Goal: Information Seeking & Learning: Learn about a topic

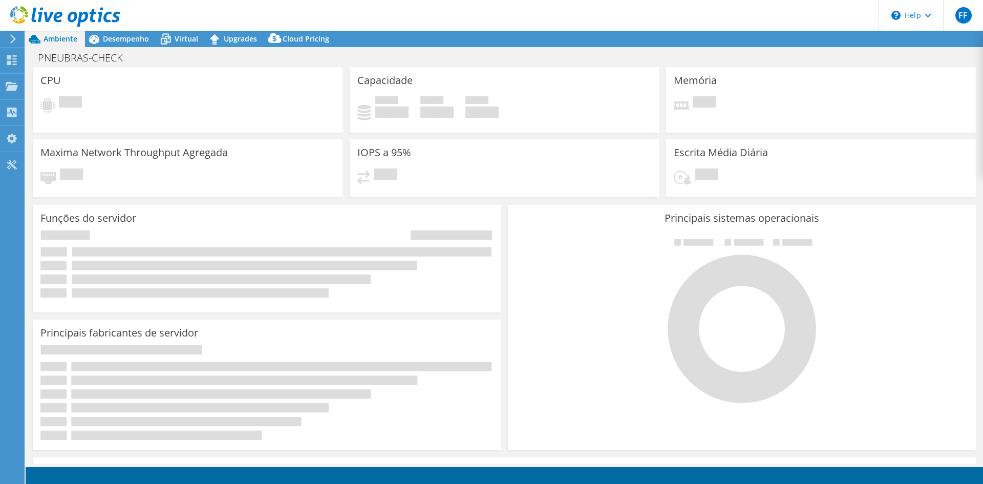
select select "SouthAmerica"
select select "BRL"
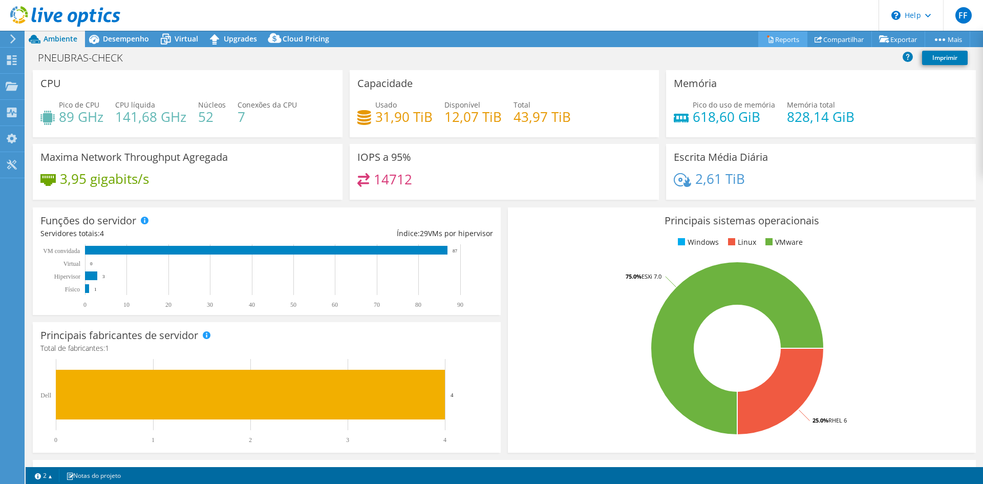
click at [788, 42] on link "Reports" at bounding box center [782, 39] width 49 height 16
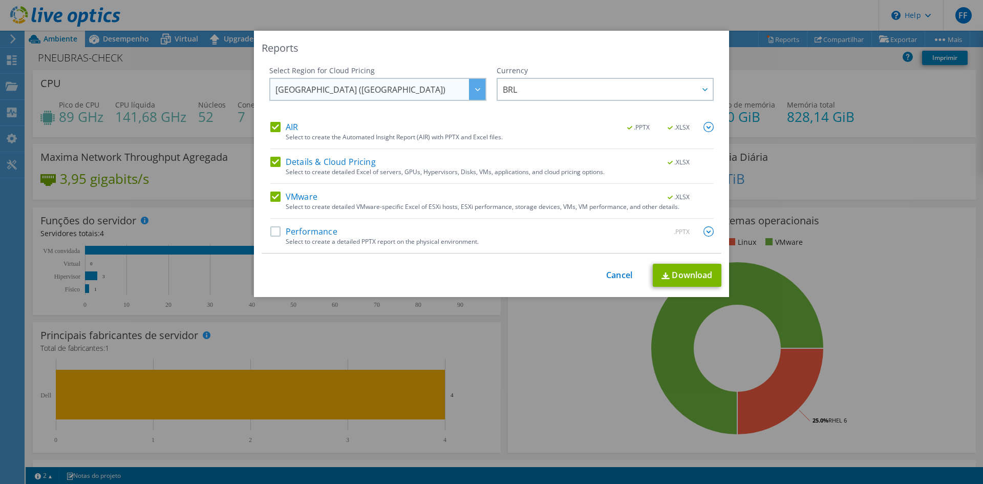
click at [453, 90] on span "[GEOGRAPHIC_DATA] ([GEOGRAPHIC_DATA])" at bounding box center [380, 89] width 210 height 21
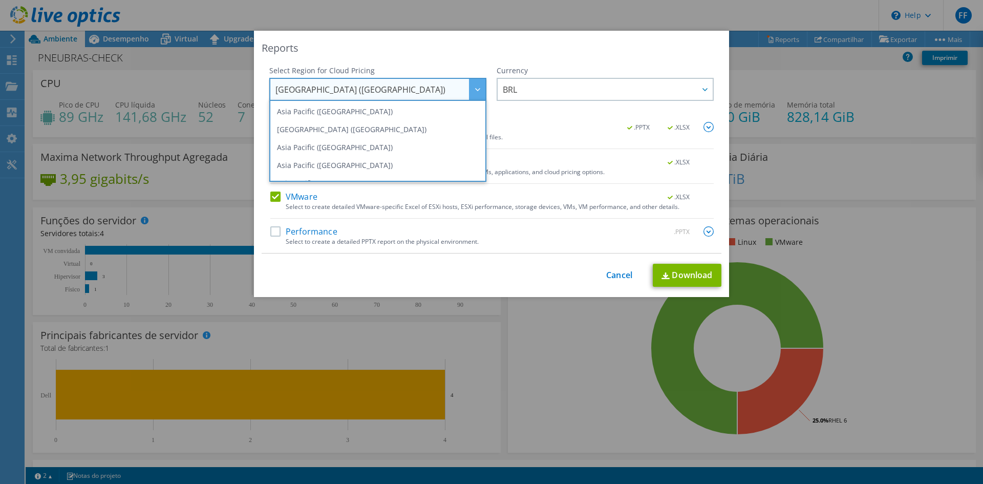
click at [453, 90] on span "[GEOGRAPHIC_DATA] ([GEOGRAPHIC_DATA])" at bounding box center [380, 89] width 210 height 21
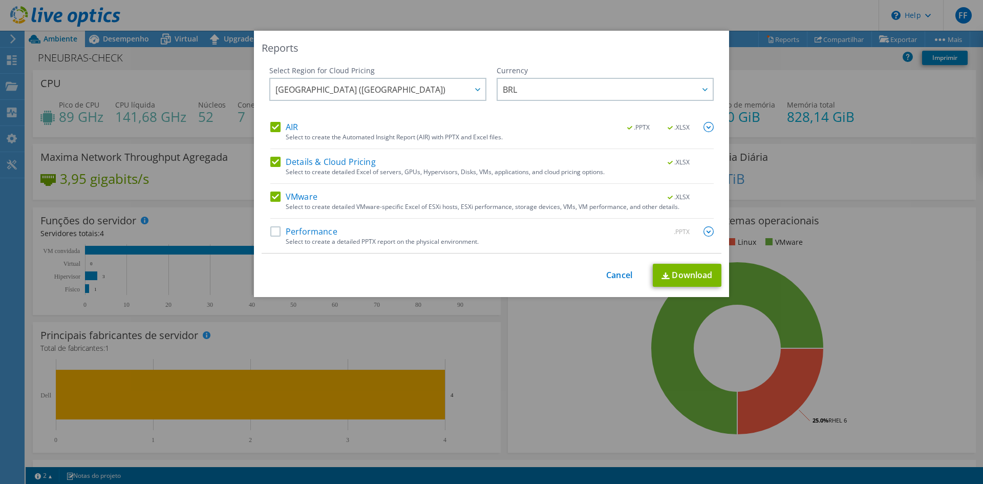
click at [481, 32] on div "Reports Select Region for Cloud Pricing Asia Pacific (Hong Kong) Asia Pacific (…" at bounding box center [491, 164] width 475 height 266
click at [614, 276] on link "Cancel" at bounding box center [619, 275] width 26 height 10
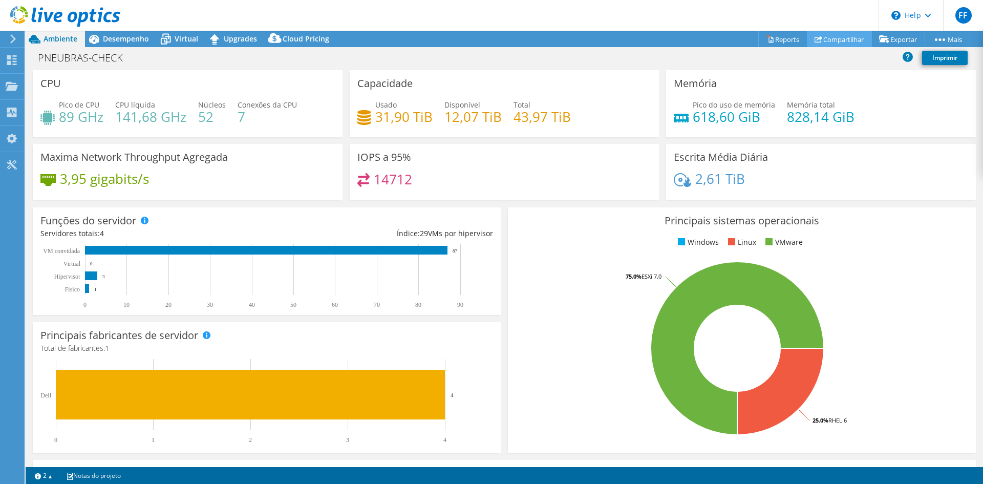
click at [849, 42] on link "Compartilhar" at bounding box center [839, 39] width 65 height 16
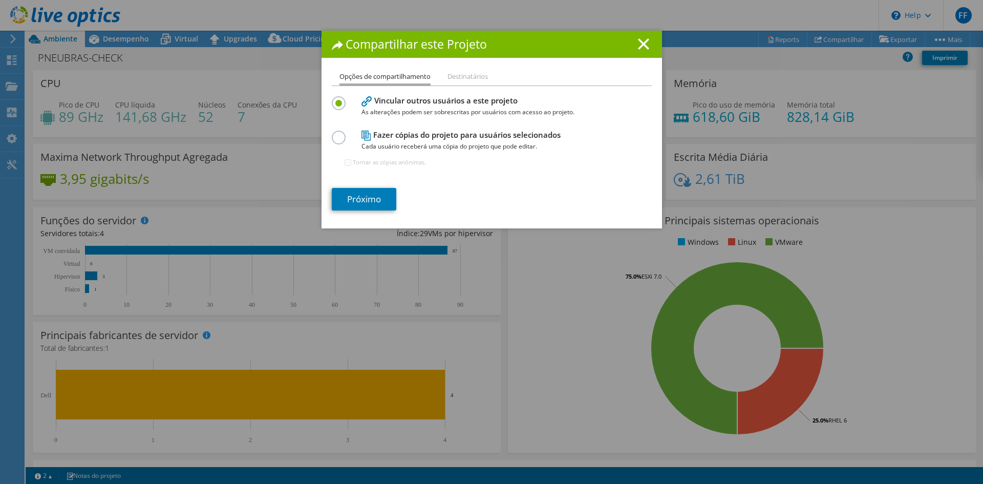
click at [458, 81] on li "Destinatários" at bounding box center [467, 77] width 40 height 13
click at [459, 77] on li "Destinatários" at bounding box center [467, 77] width 40 height 13
click at [371, 134] on h4 "Fazer cópias do projeto para usuários selecionados Cada usuário receberá uma có…" at bounding box center [489, 140] width 256 height 23
click at [340, 133] on label at bounding box center [341, 132] width 18 height 3
click at [0, 0] on input "radio" at bounding box center [0, 0] width 0 height 0
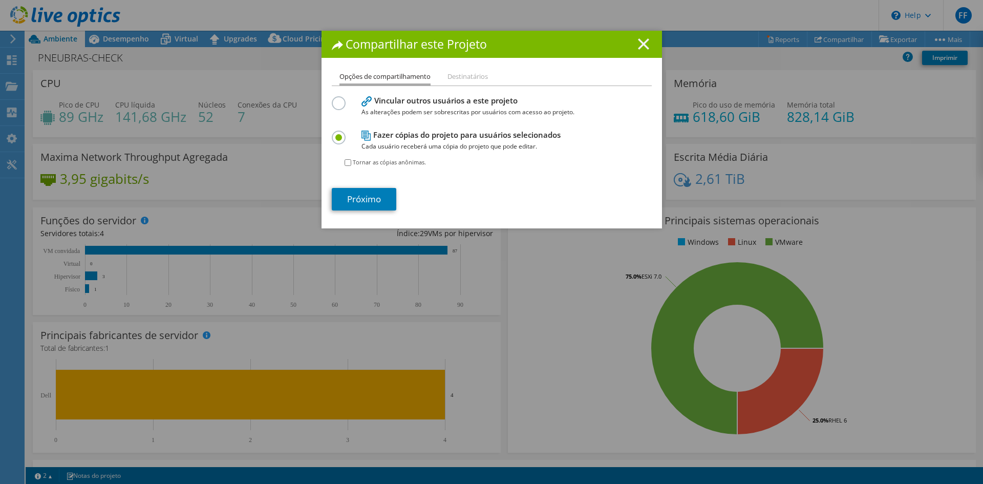
click at [642, 46] on icon at bounding box center [643, 43] width 11 height 11
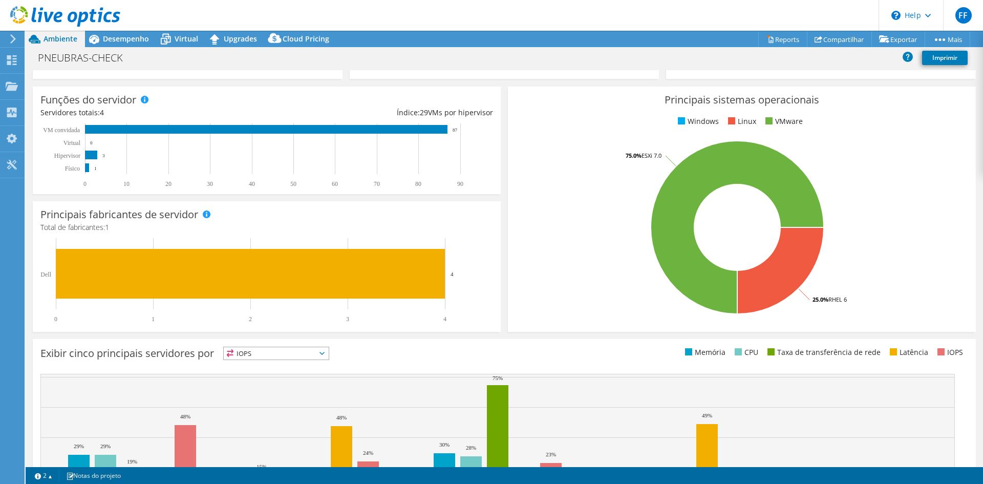
scroll to position [200, 0]
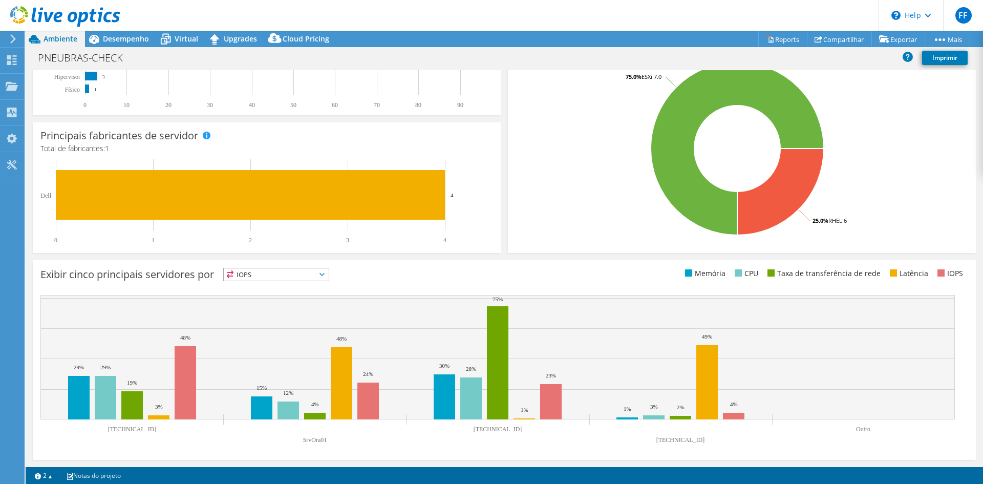
click at [244, 276] on span "IOPS" at bounding box center [276, 274] width 105 height 12
click at [270, 308] on li "Memória" at bounding box center [276, 302] width 105 height 14
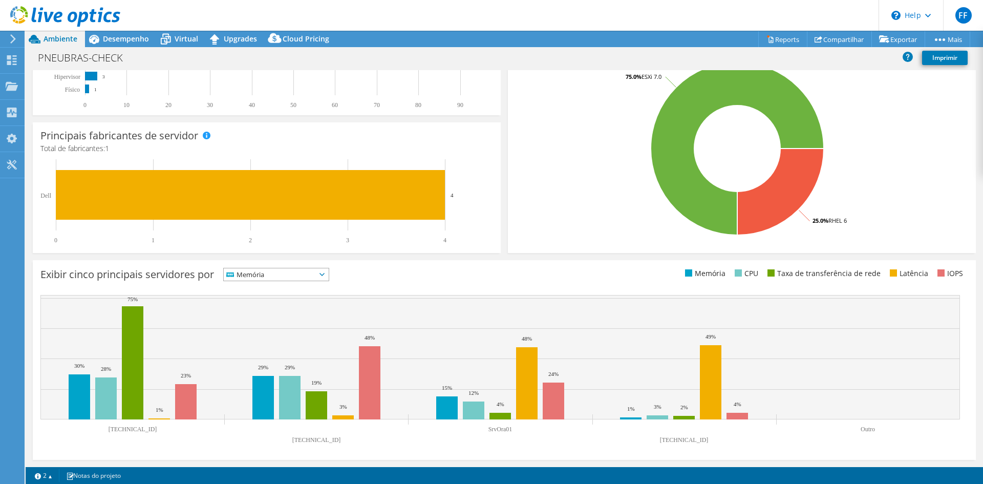
click at [288, 269] on span "Memória" at bounding box center [270, 274] width 92 height 12
click at [274, 316] on li "CPU" at bounding box center [276, 316] width 105 height 14
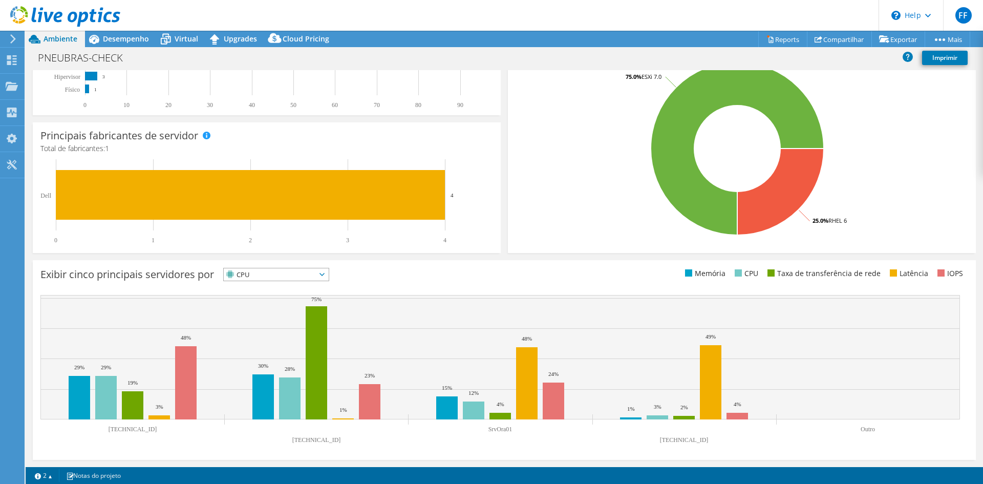
click at [270, 277] on span "CPU" at bounding box center [270, 274] width 92 height 12
click at [268, 337] on li "Taxa de transferência de rede" at bounding box center [276, 330] width 105 height 14
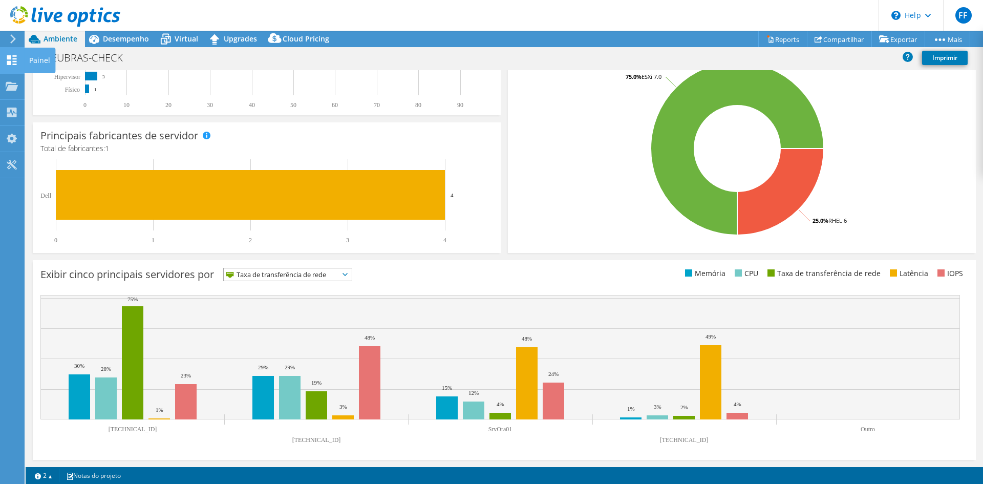
click at [32, 64] on div "Painel" at bounding box center [39, 61] width 31 height 26
click at [9, 36] on icon at bounding box center [13, 38] width 8 height 9
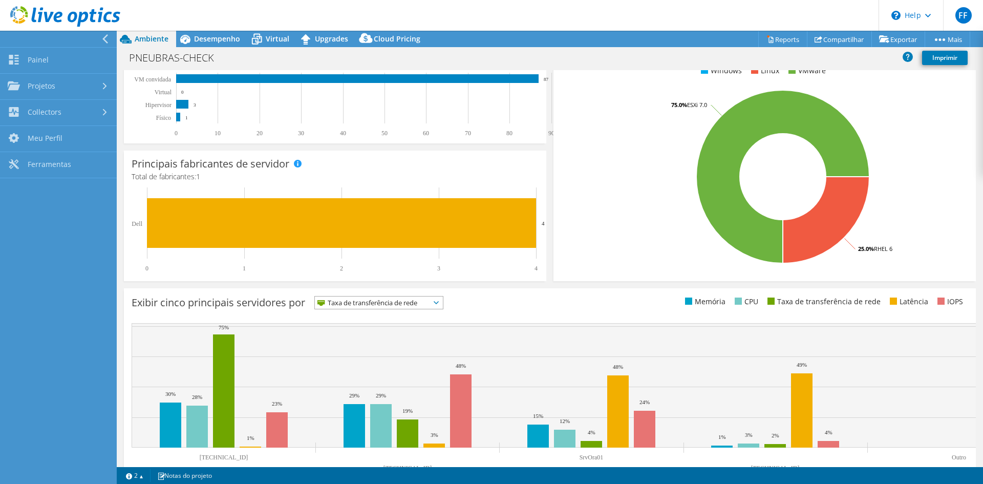
scroll to position [228, 0]
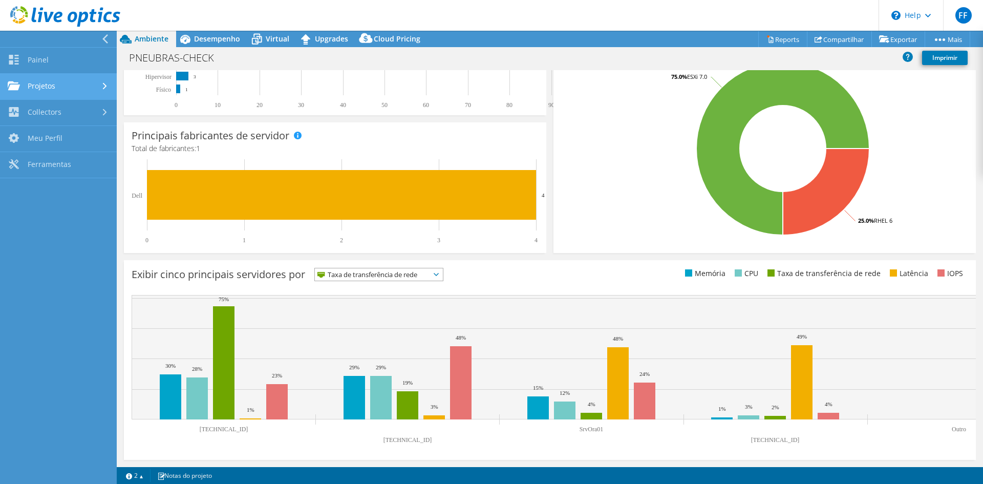
click at [40, 80] on link "Projetos" at bounding box center [58, 87] width 117 height 26
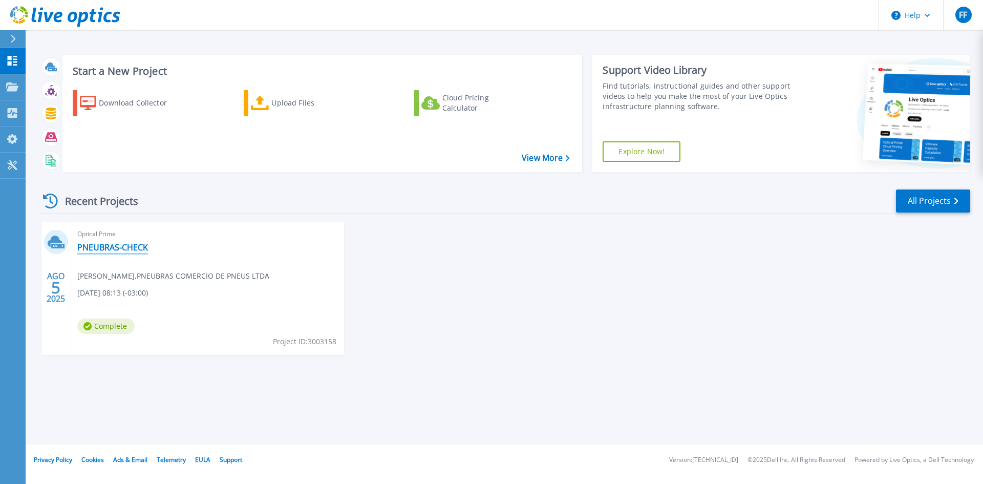
click at [102, 247] on link "PNEUBRAS-CHECK" at bounding box center [112, 247] width 71 height 10
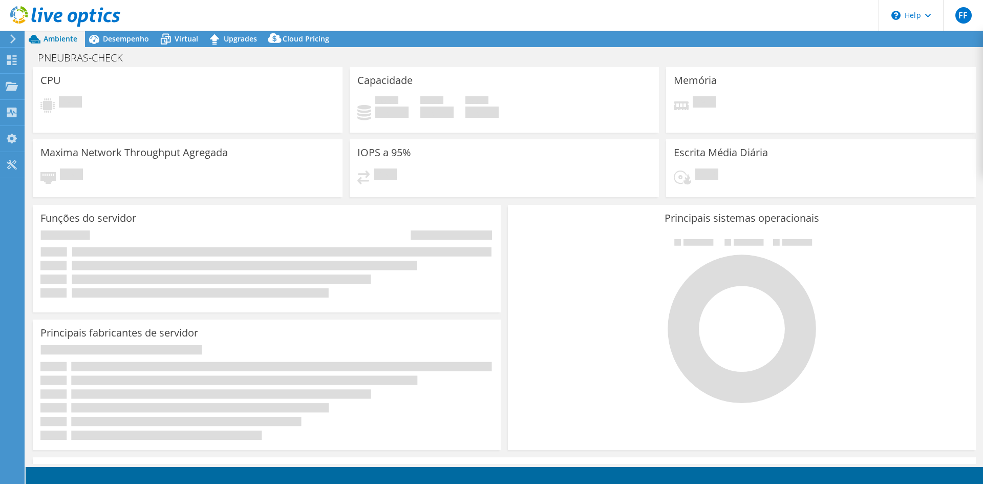
select select "USD"
select select "SouthAmerica"
select select "BRL"
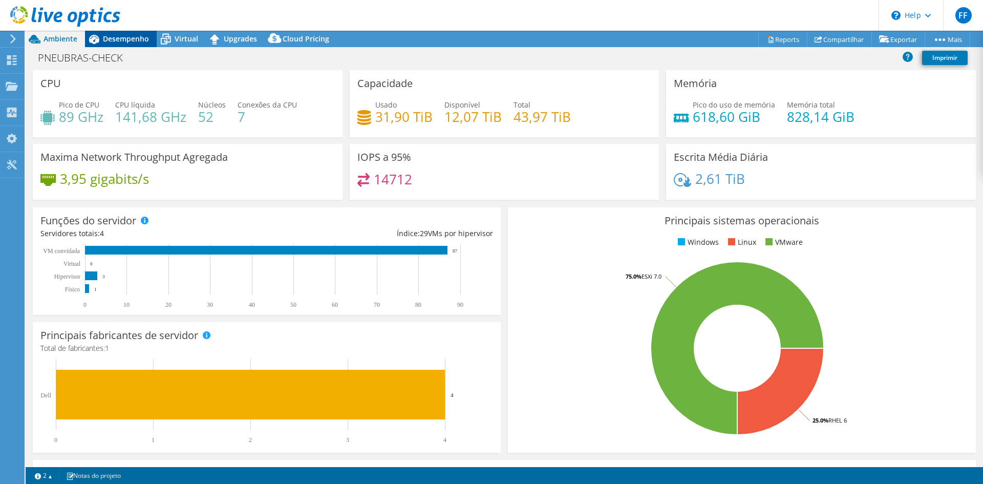
click at [125, 36] on span "Desempenho" at bounding box center [126, 39] width 46 height 10
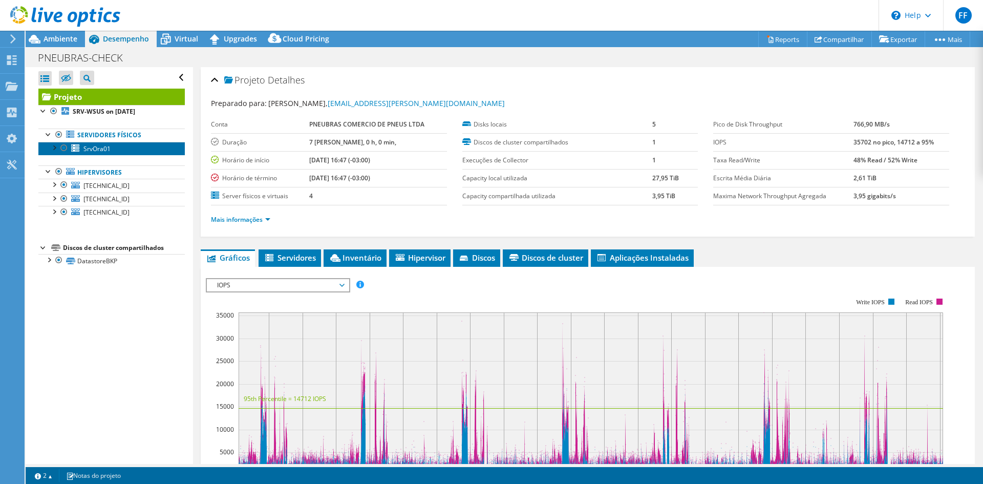
click at [93, 150] on span "SrvOra01" at bounding box center [96, 148] width 27 height 9
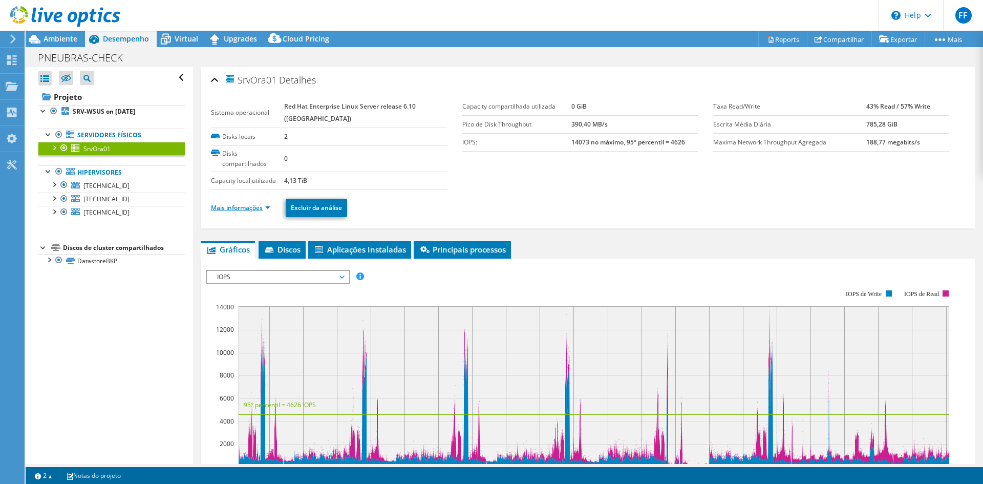
click at [242, 205] on link "Mais informações" at bounding box center [240, 207] width 59 height 9
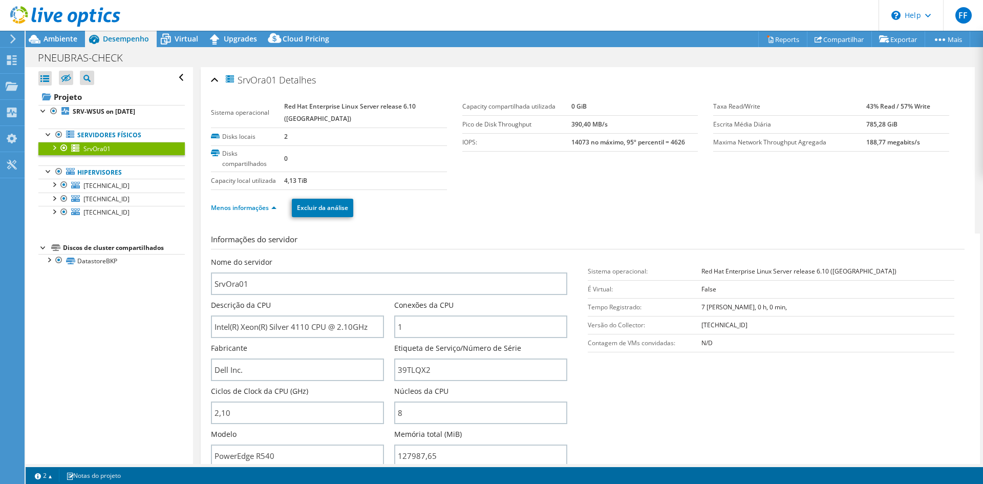
click at [607, 221] on div "Menos informações Excluir da análise" at bounding box center [587, 208] width 753 height 36
click at [52, 148] on div at bounding box center [54, 147] width 10 height 10
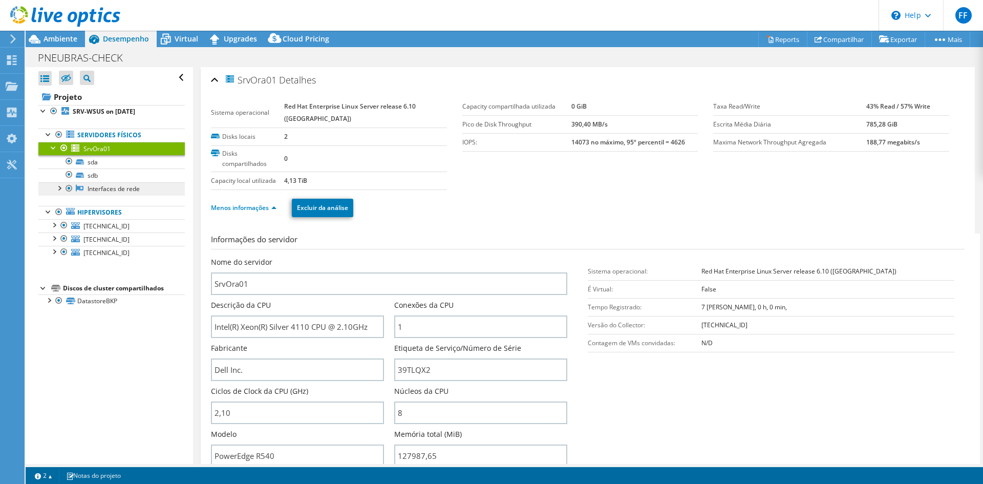
click at [91, 188] on link "Interfaces de rede" at bounding box center [111, 188] width 146 height 13
click at [58, 185] on div at bounding box center [59, 187] width 10 height 10
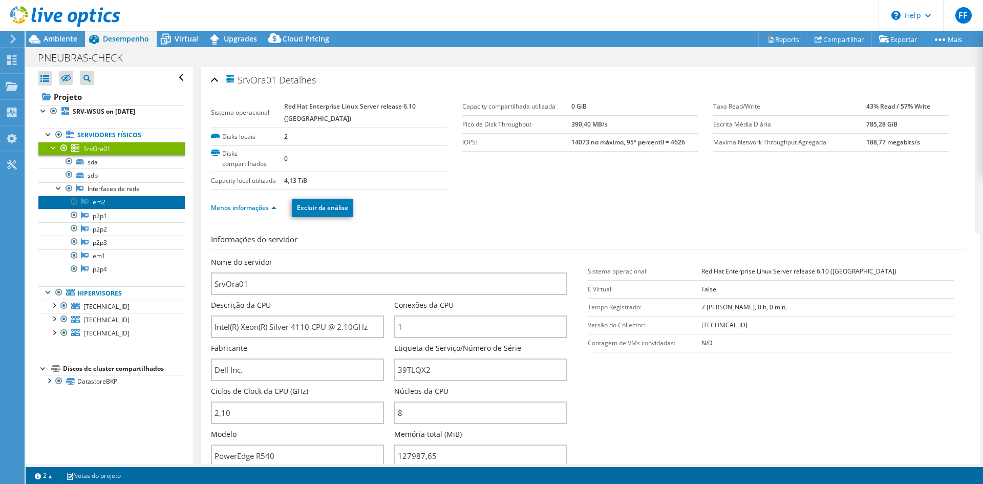
click at [91, 206] on link "em2" at bounding box center [111, 202] width 146 height 13
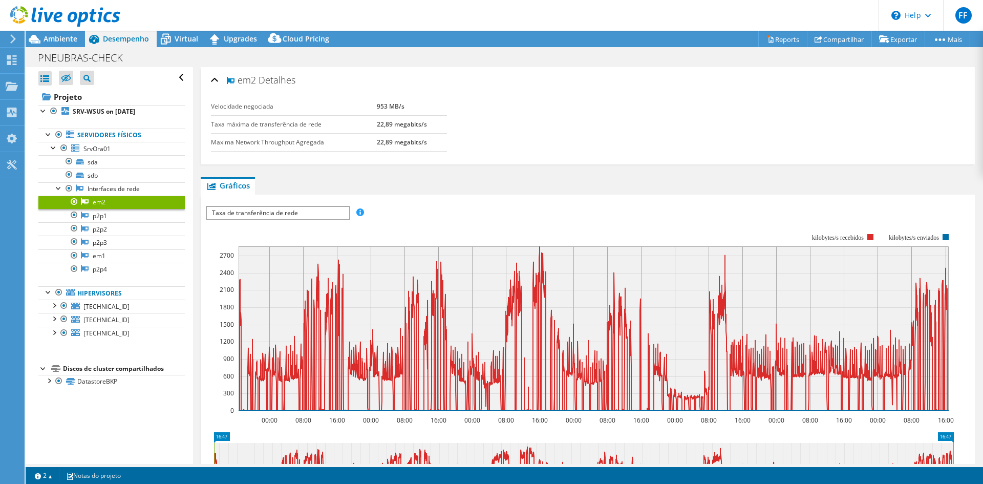
scroll to position [170, 0]
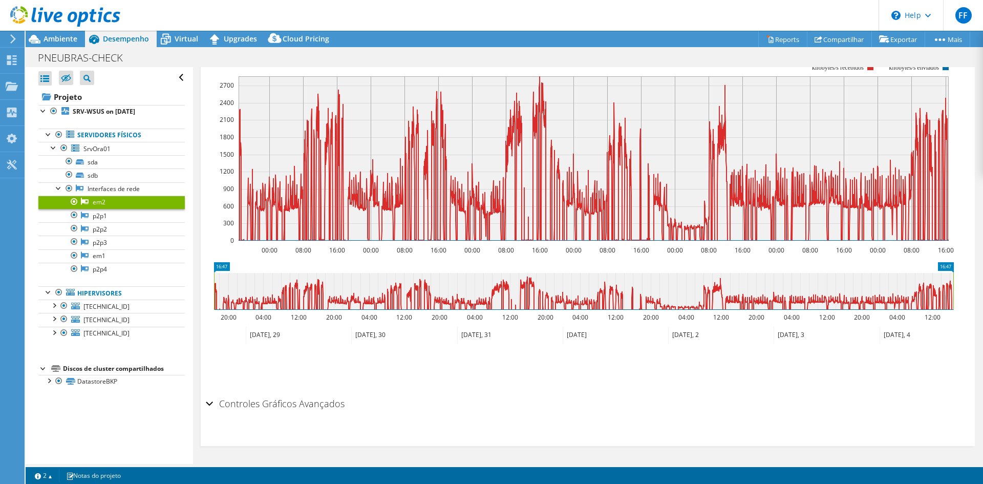
click at [212, 402] on div "Controles Gráficos Avançados" at bounding box center [588, 404] width 764 height 22
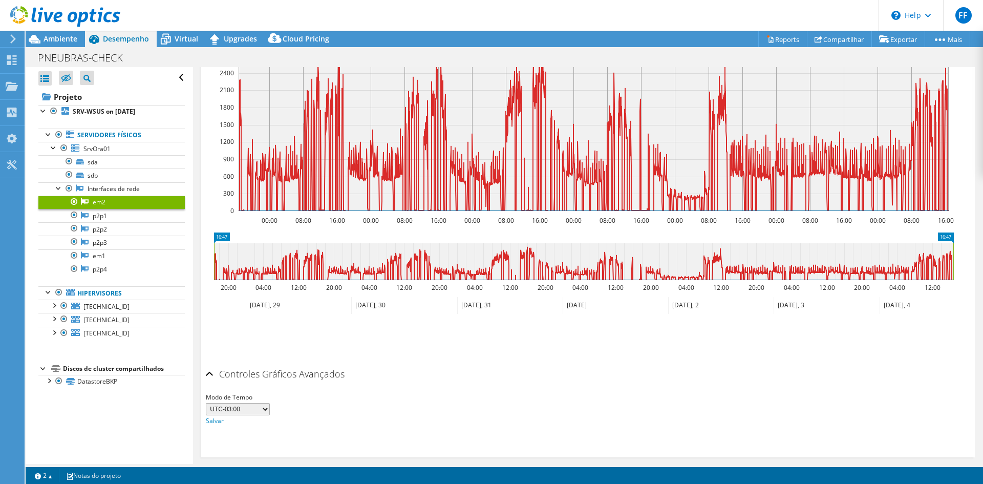
scroll to position [0, 0]
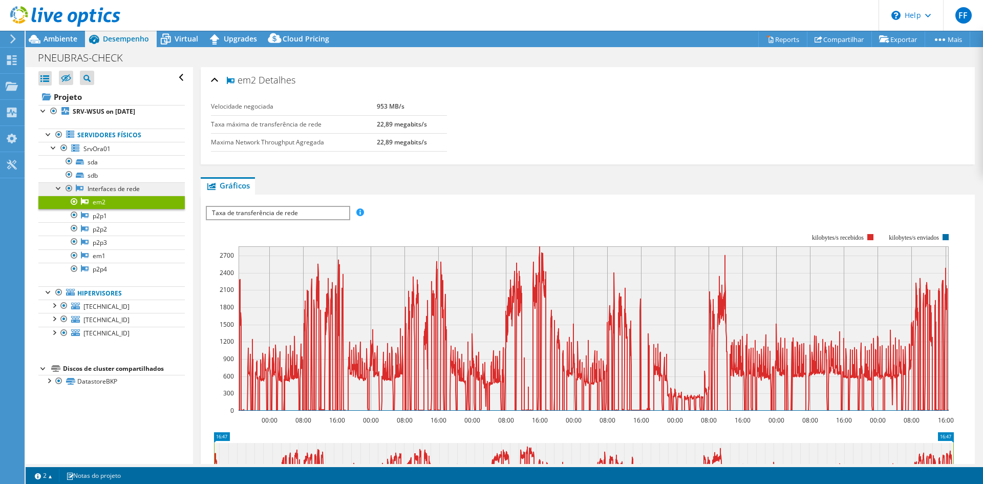
click at [99, 190] on link "Interfaces de rede" at bounding box center [111, 188] width 146 height 13
drag, startPoint x: 81, startPoint y: 189, endPoint x: 71, endPoint y: 189, distance: 10.2
click at [80, 189] on icon at bounding box center [80, 188] width 8 height 7
click at [69, 189] on div at bounding box center [69, 188] width 10 height 12
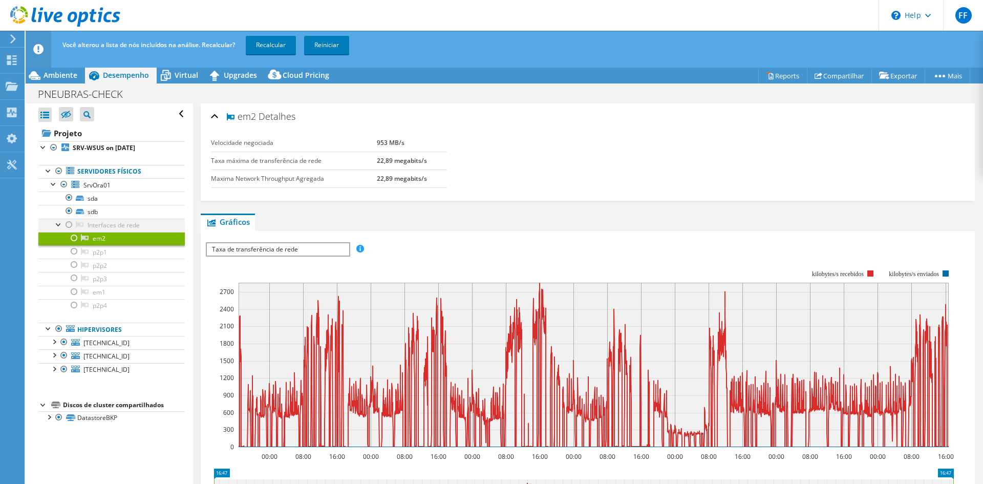
click at [67, 226] on div at bounding box center [69, 225] width 10 height 12
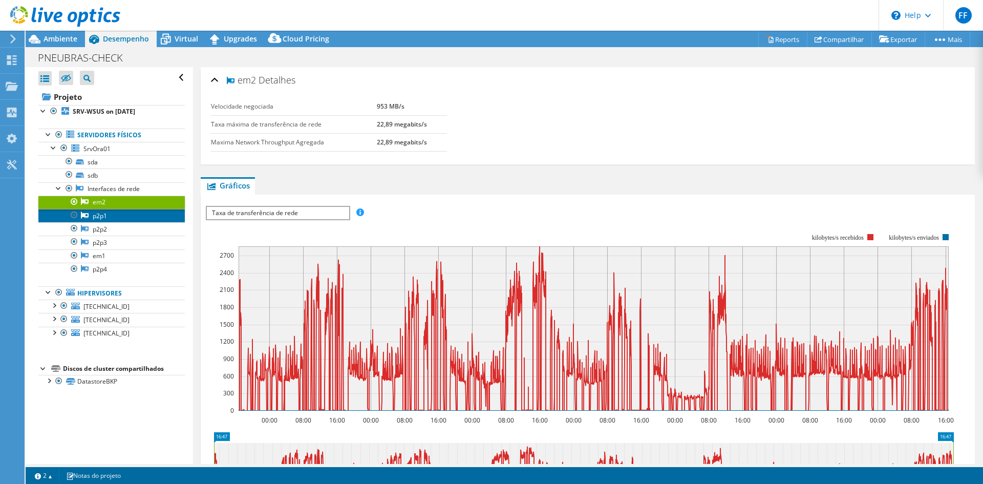
click at [106, 218] on link "p2p1" at bounding box center [111, 215] width 146 height 13
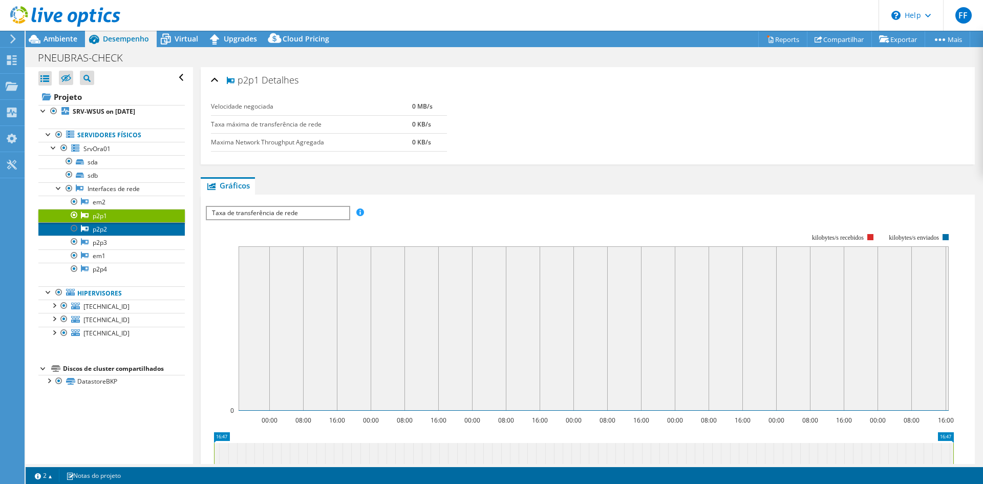
click at [101, 230] on link "p2p2" at bounding box center [111, 228] width 146 height 13
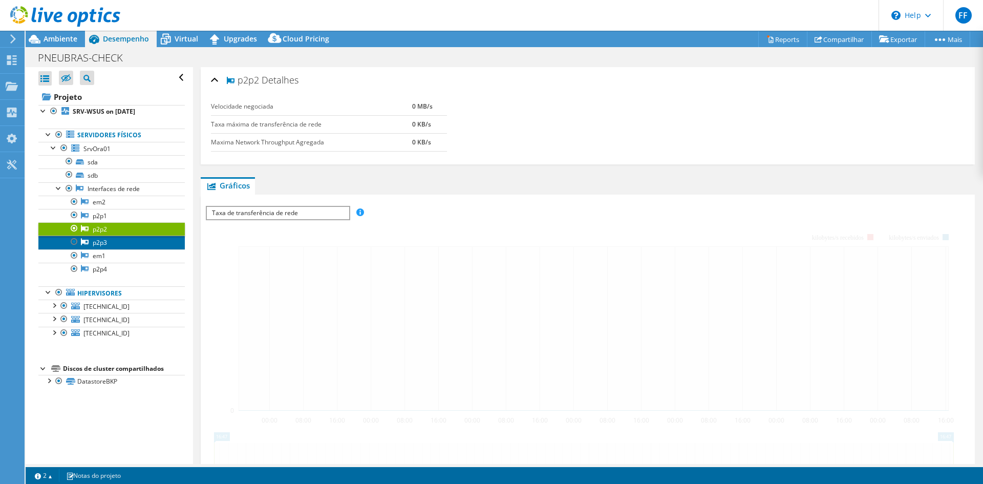
click at [97, 240] on link "p2p3" at bounding box center [111, 241] width 146 height 13
click at [97, 247] on link "p2p3" at bounding box center [111, 241] width 146 height 13
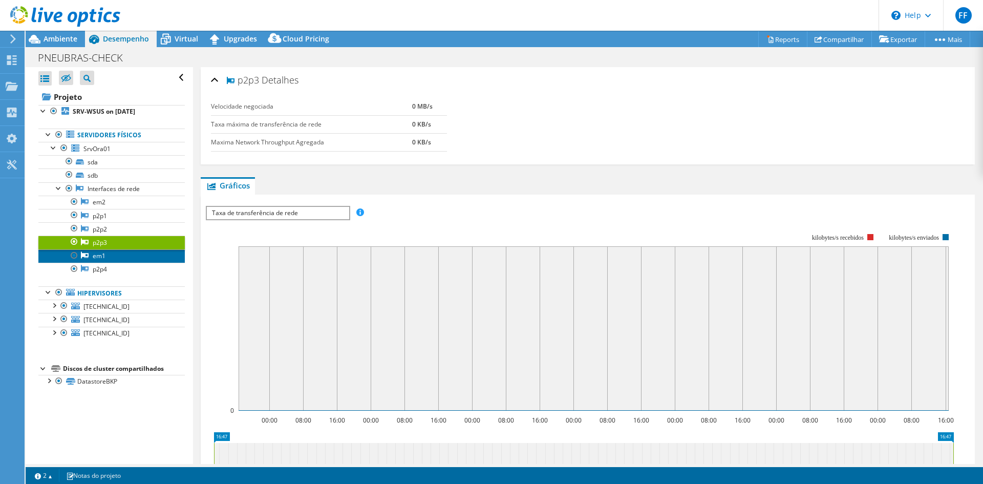
click at [98, 255] on link "em1" at bounding box center [111, 255] width 146 height 13
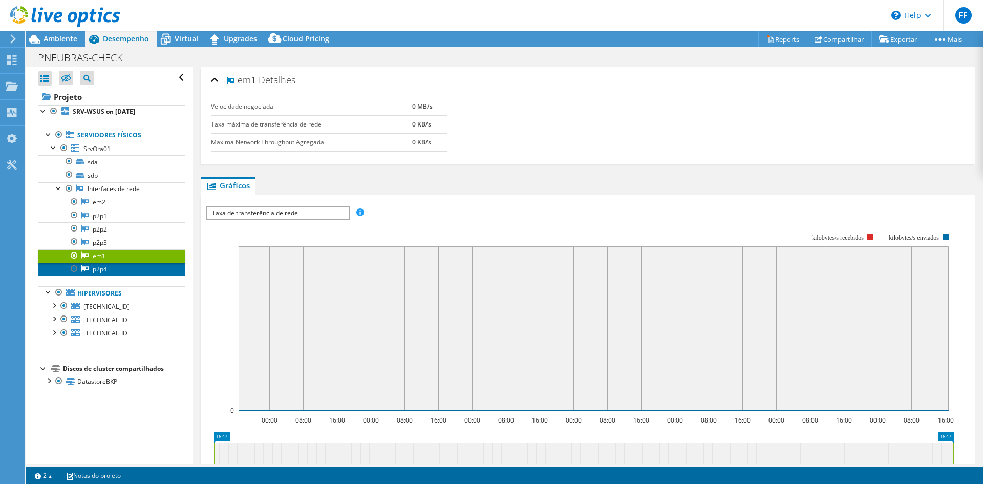
click at [99, 270] on link "p2p4" at bounding box center [111, 269] width 146 height 13
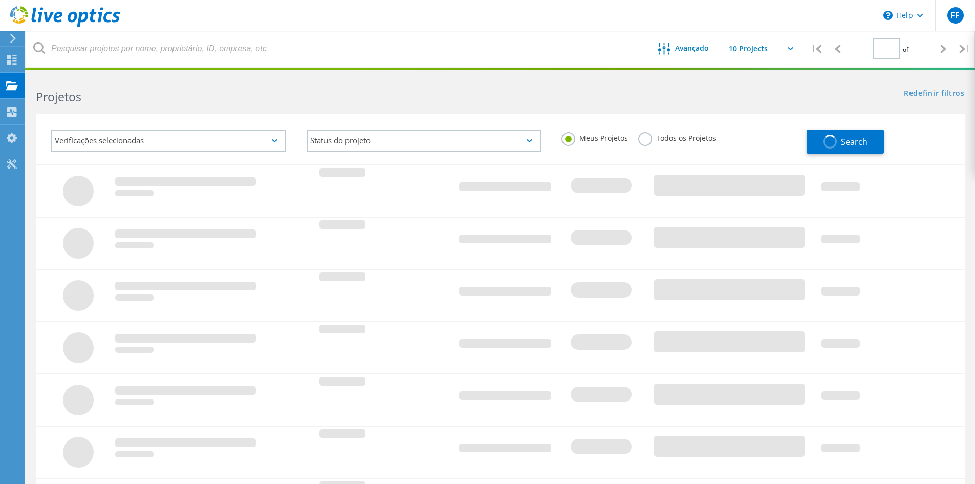
type input "1"
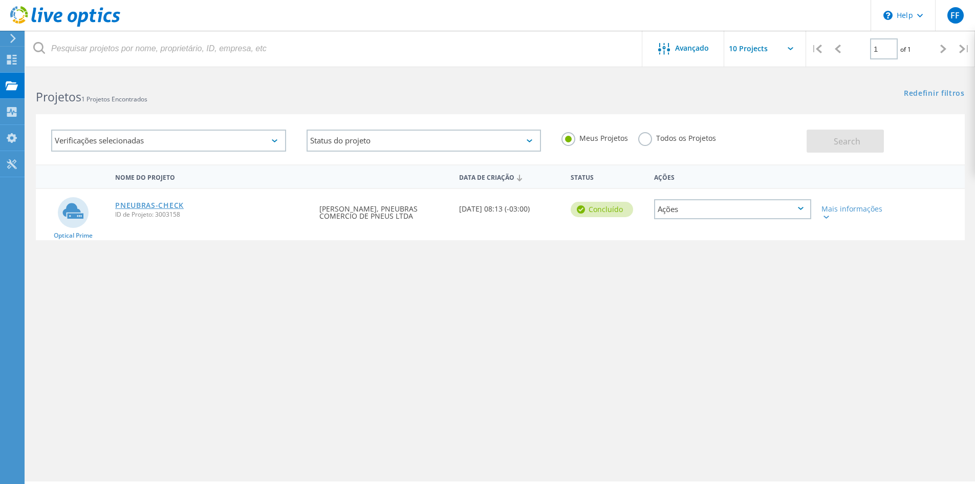
click at [157, 203] on link "PNEUBRAS-CHECK" at bounding box center [149, 205] width 69 height 7
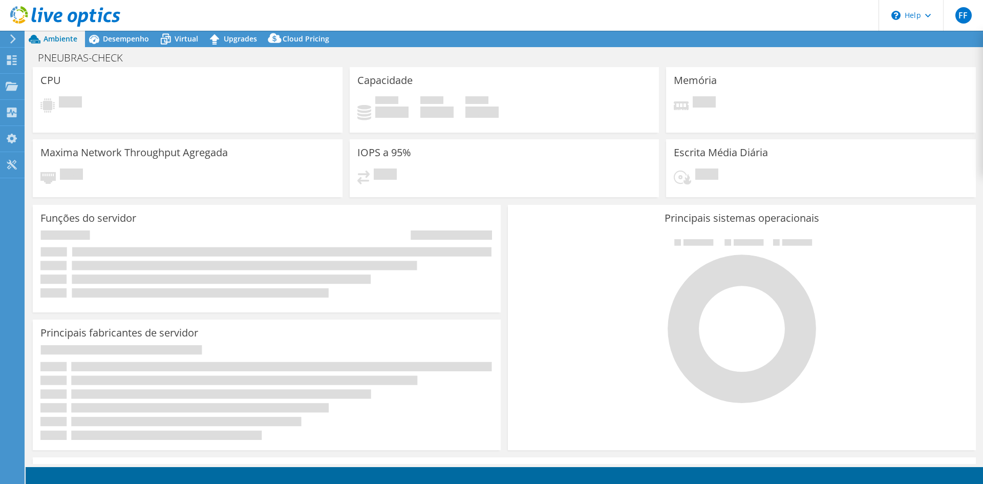
select select "SouthAmerica"
select select "BRL"
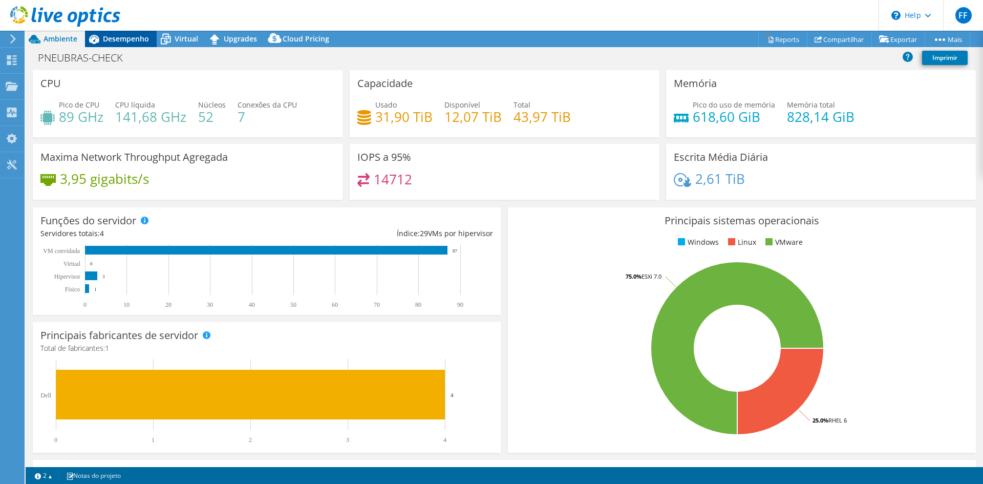
click at [122, 43] on span "Desempenho" at bounding box center [126, 39] width 46 height 10
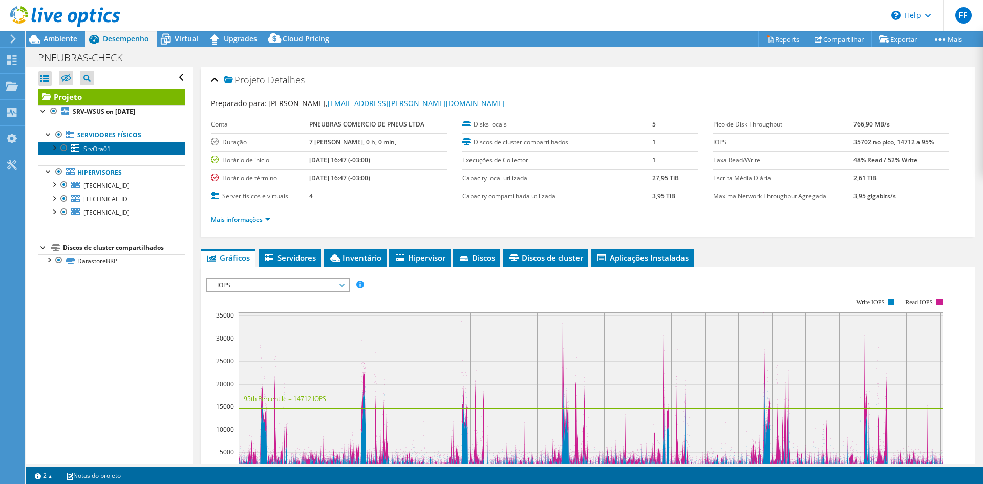
click at [89, 146] on span "SrvOra01" at bounding box center [96, 148] width 27 height 9
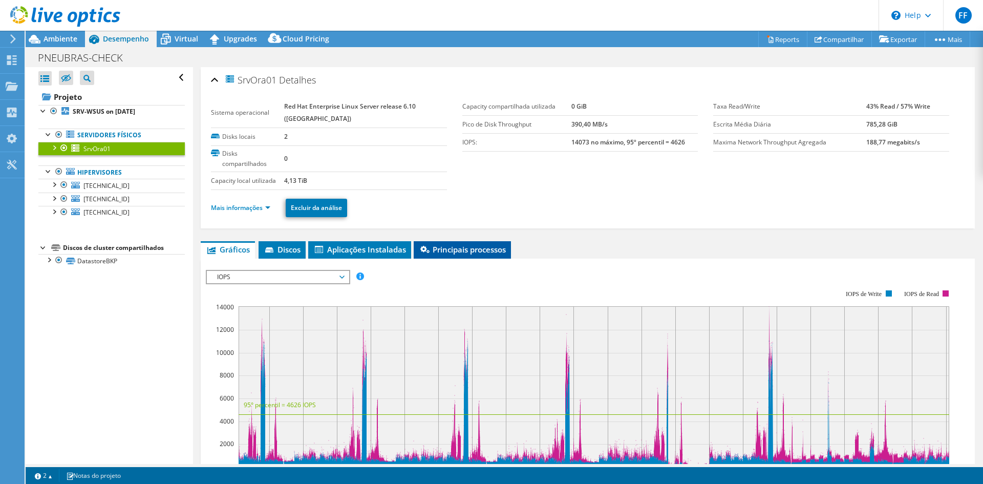
click at [429, 250] on icon at bounding box center [424, 249] width 9 height 7
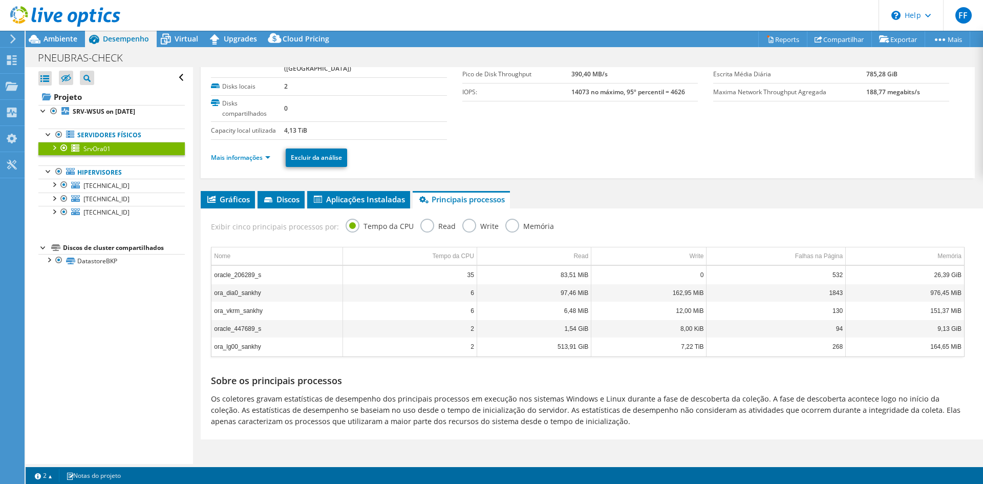
scroll to position [51, 0]
click at [367, 195] on span "Aplicações Instaladas" at bounding box center [358, 198] width 93 height 10
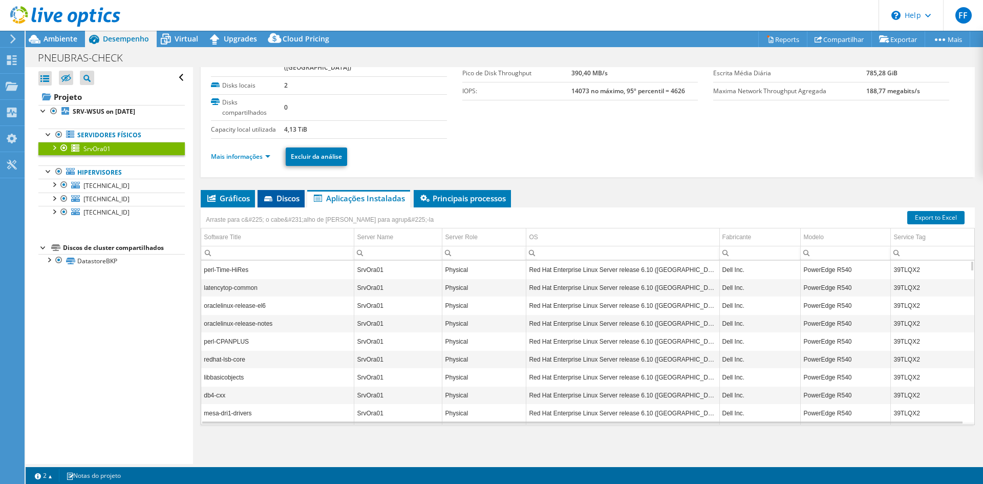
click at [283, 202] on span "Discos" at bounding box center [281, 198] width 37 height 10
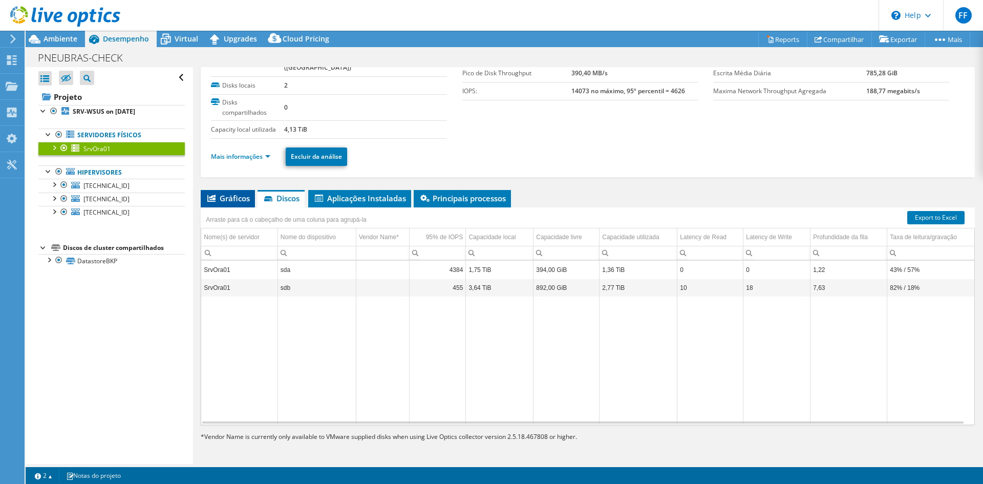
click at [225, 199] on span "Gráficos" at bounding box center [228, 198] width 44 height 10
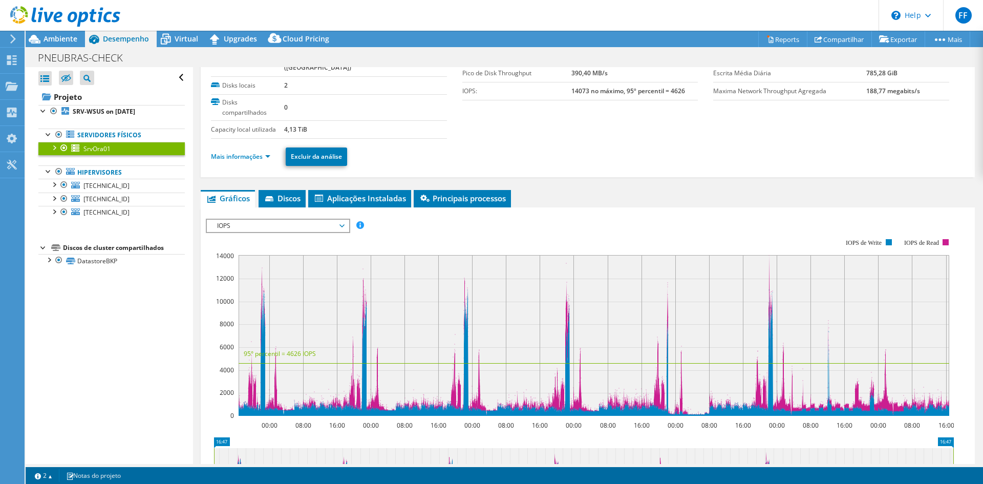
click at [232, 227] on span "IOPS" at bounding box center [278, 226] width 132 height 12
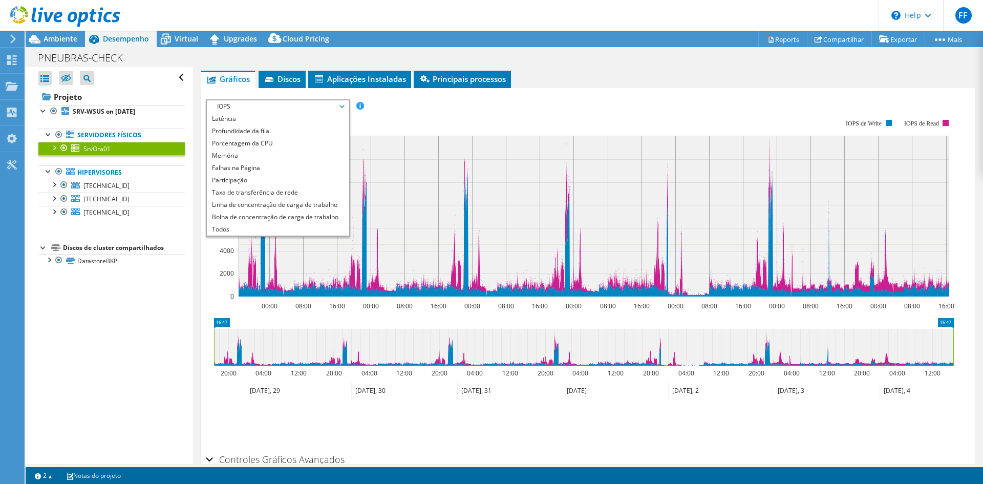
scroll to position [188, 0]
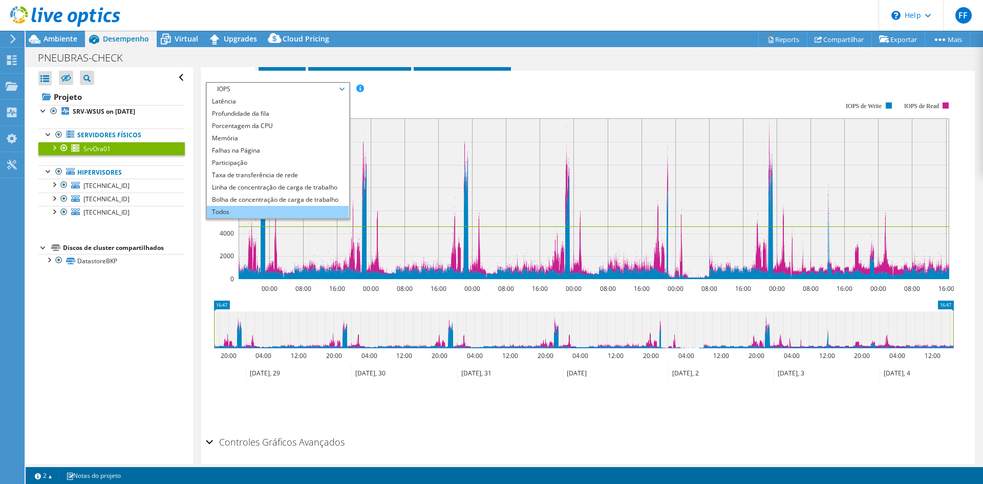
click li "Todos"
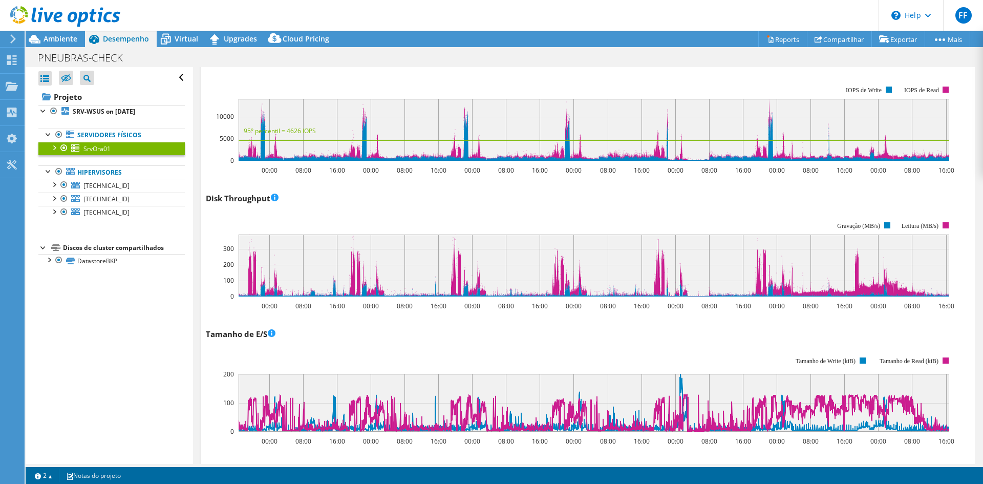
scroll to position [1365, 0]
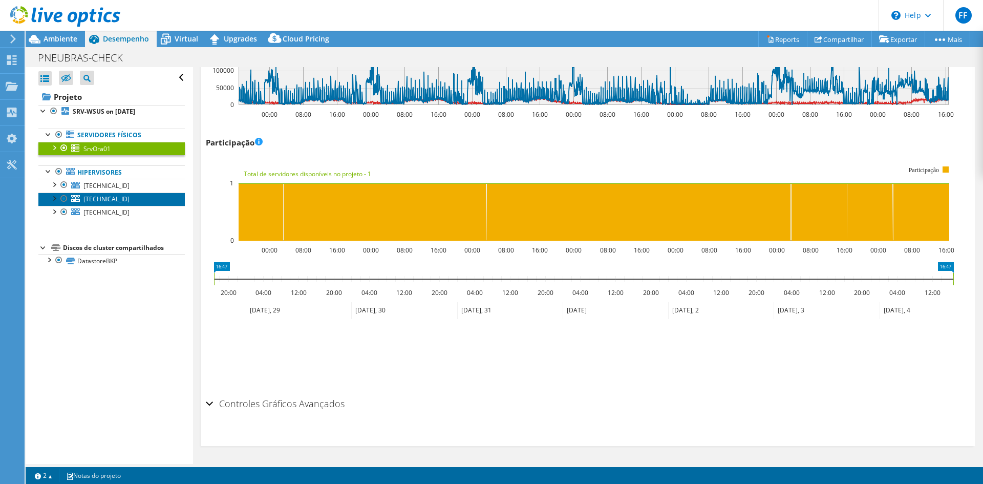
click span "[TECHNICAL_ID]"
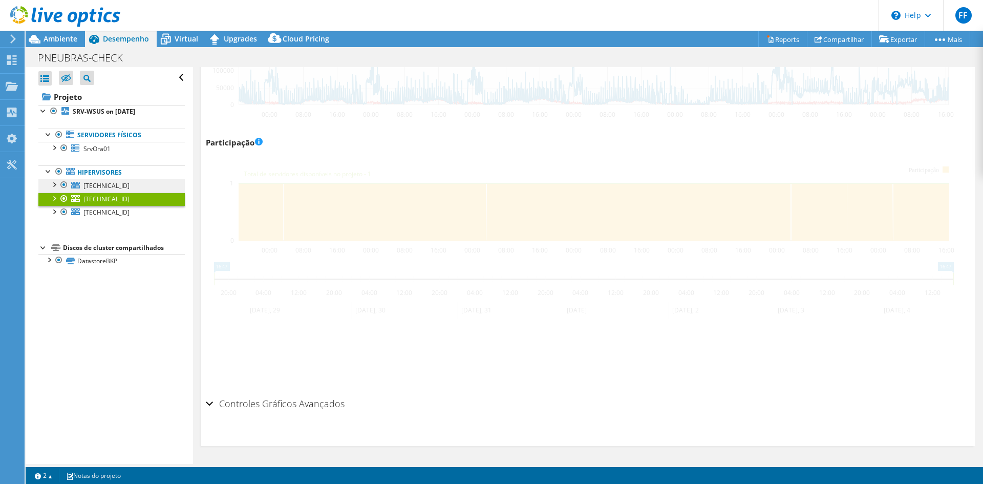
scroll to position [1344, 0]
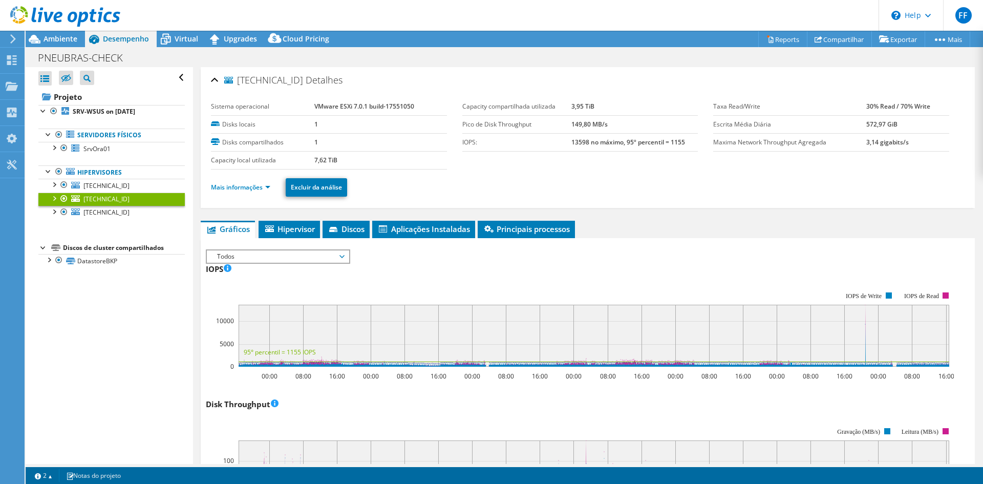
select select "SouthAmerica"
select select "BRL"
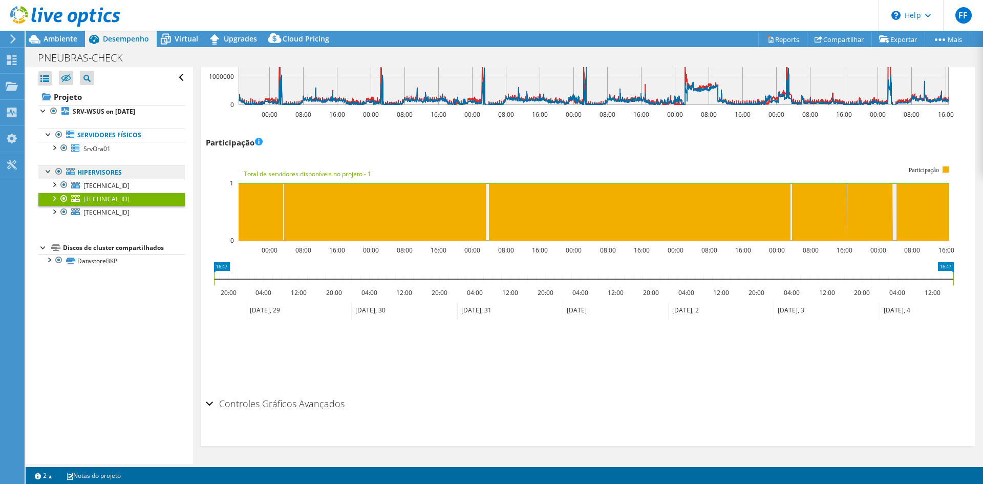
click at [82, 172] on link "Hipervisores" at bounding box center [111, 171] width 146 height 13
click at [98, 138] on link "Servidores físicos" at bounding box center [111, 134] width 146 height 13
click at [95, 149] on span "SrvOra01" at bounding box center [96, 148] width 27 height 9
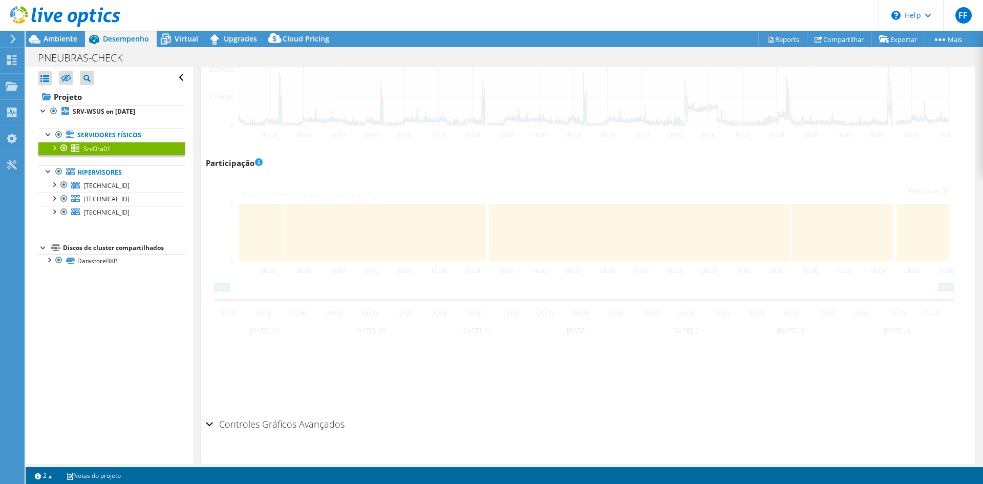
scroll to position [1365, 0]
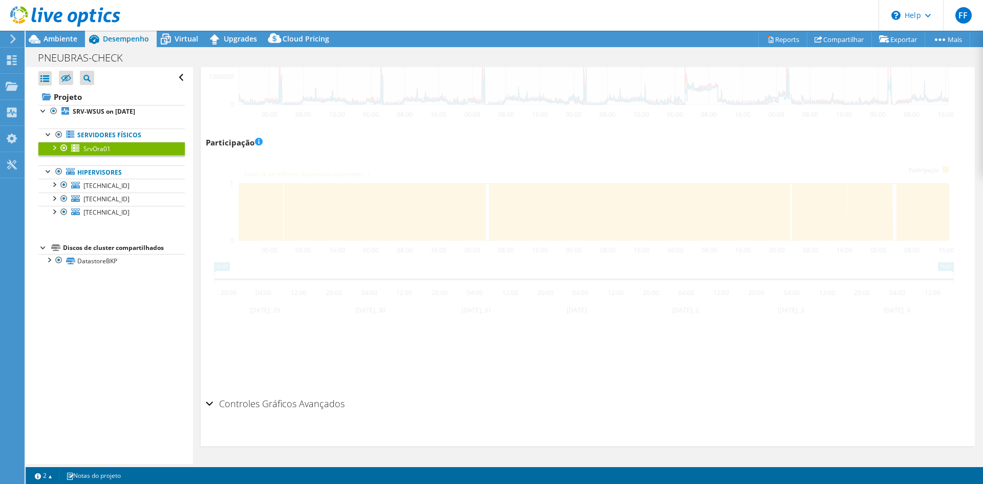
click at [55, 150] on div at bounding box center [54, 147] width 10 height 10
click at [55, 149] on div at bounding box center [54, 147] width 10 height 10
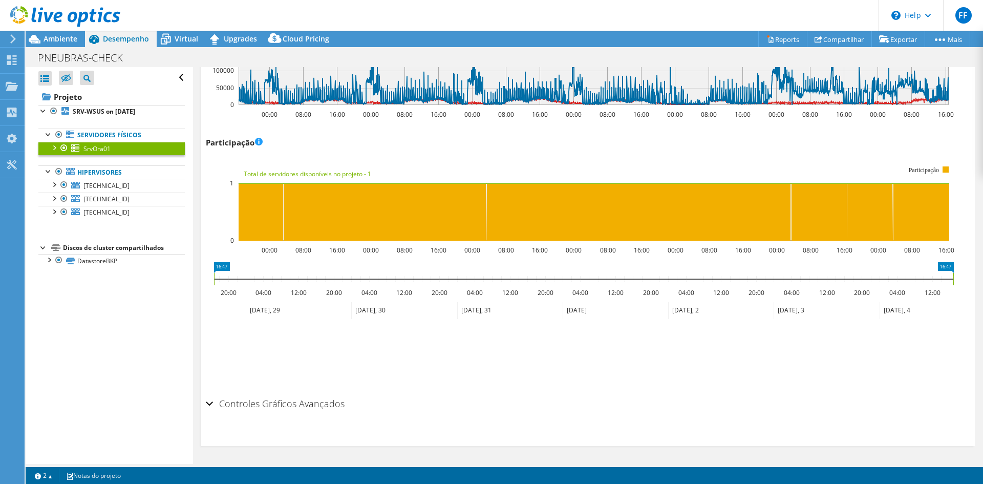
click at [56, 147] on div at bounding box center [54, 147] width 10 height 10
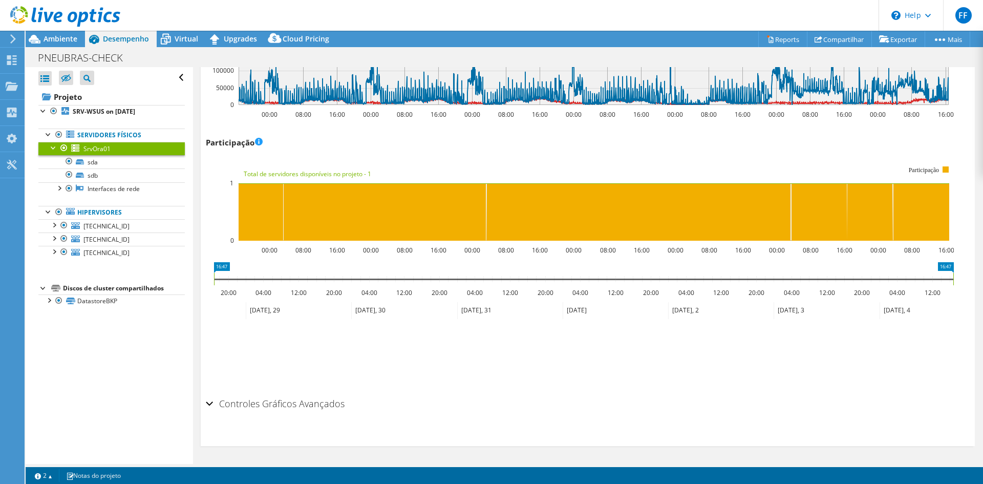
click at [93, 151] on span "SrvOra01" at bounding box center [96, 148] width 27 height 9
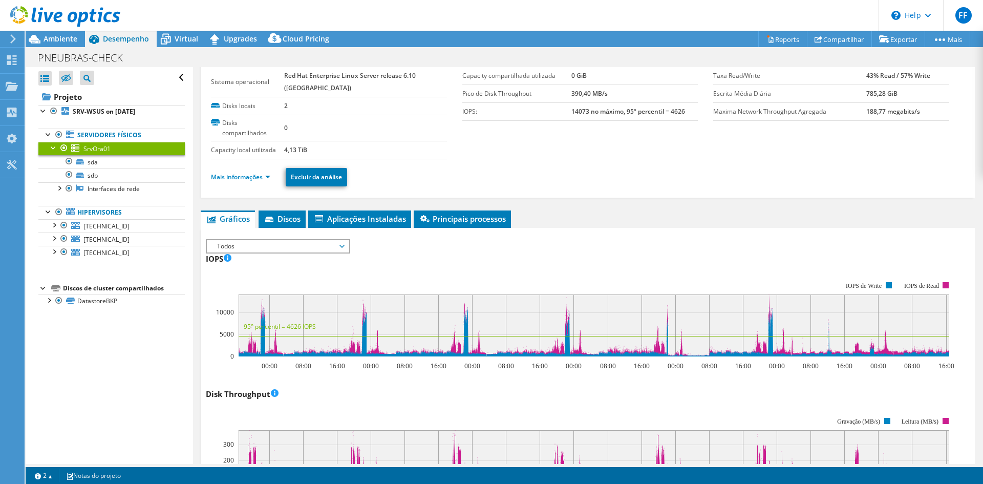
scroll to position [68, 0]
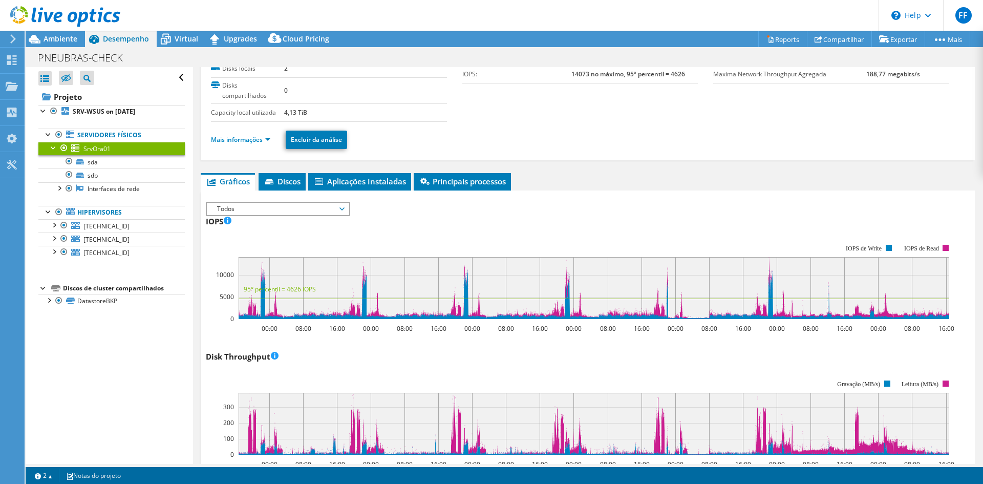
click at [277, 208] on span "Todos" at bounding box center [278, 209] width 132 height 12
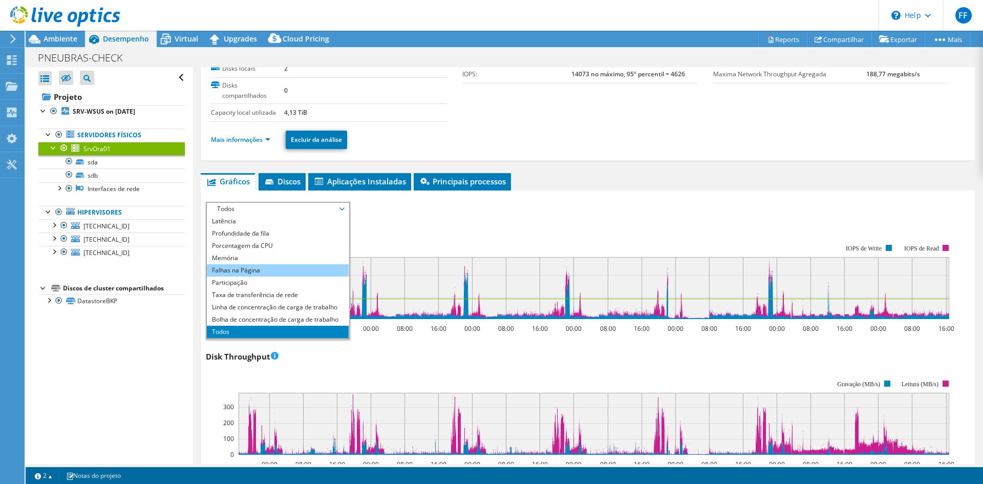
click at [258, 265] on li "Falhas na Página" at bounding box center [278, 270] width 142 height 12
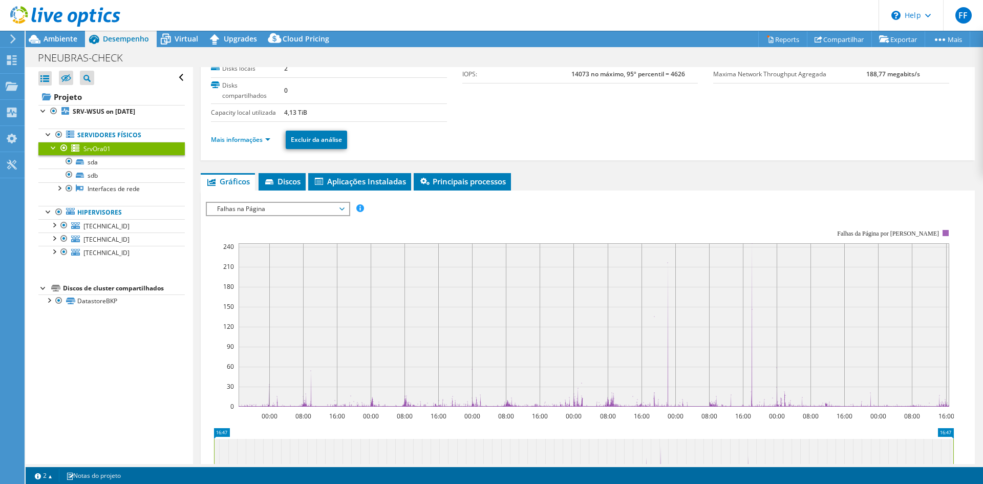
click at [259, 207] on span "Falhas na Página" at bounding box center [278, 209] width 132 height 12
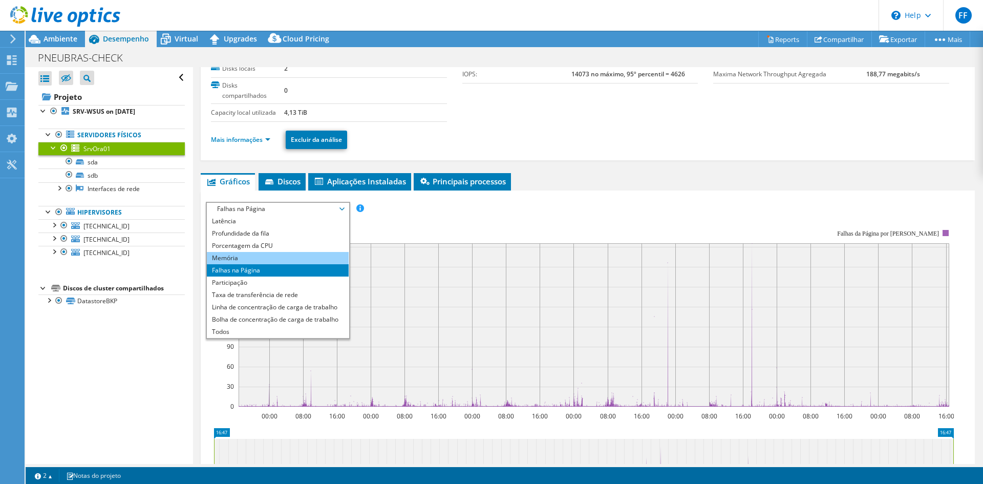
click at [236, 257] on li "Memória" at bounding box center [278, 258] width 142 height 12
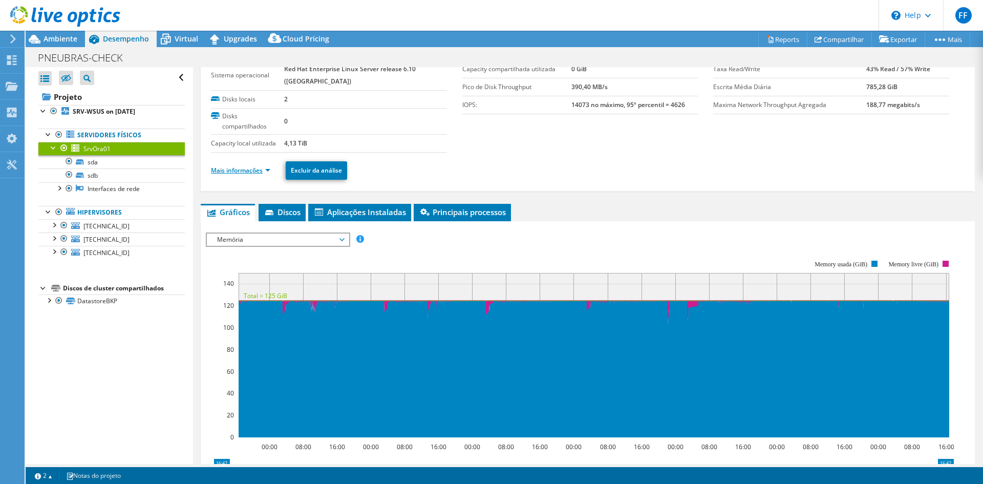
scroll to position [0, 0]
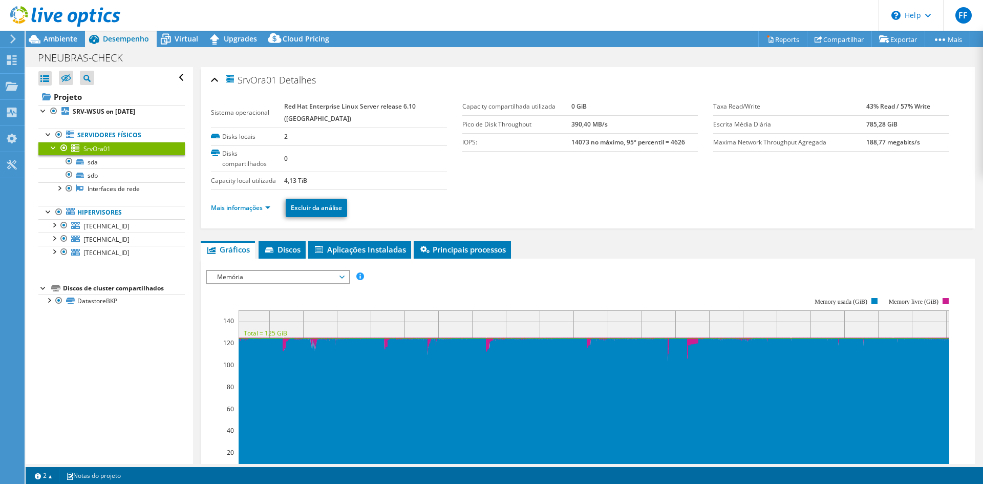
click at [232, 271] on span "Memória" at bounding box center [278, 277] width 132 height 12
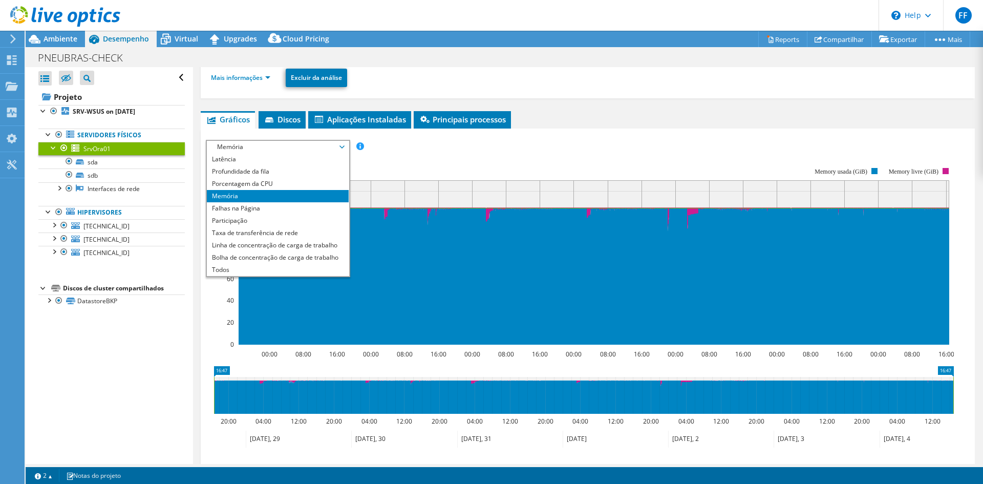
scroll to position [137, 0]
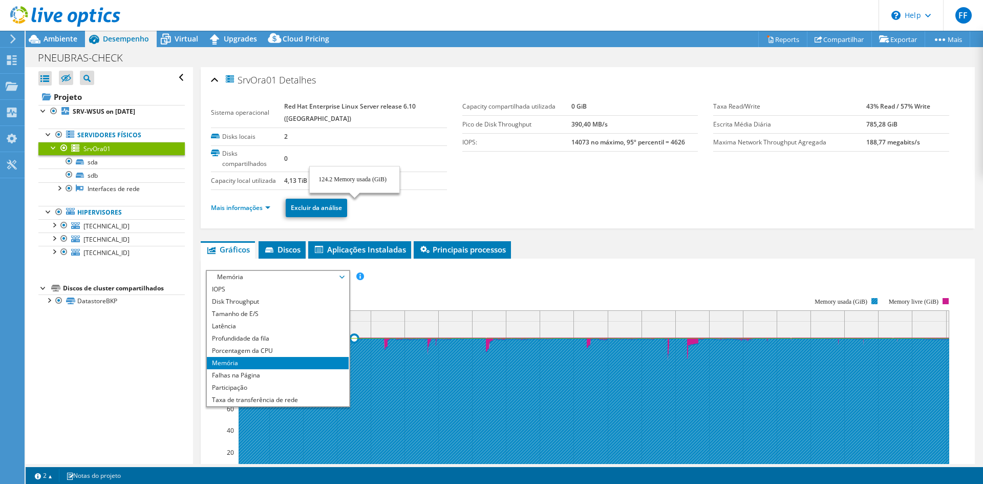
select select "SouthAmerica"
select select "BRL"
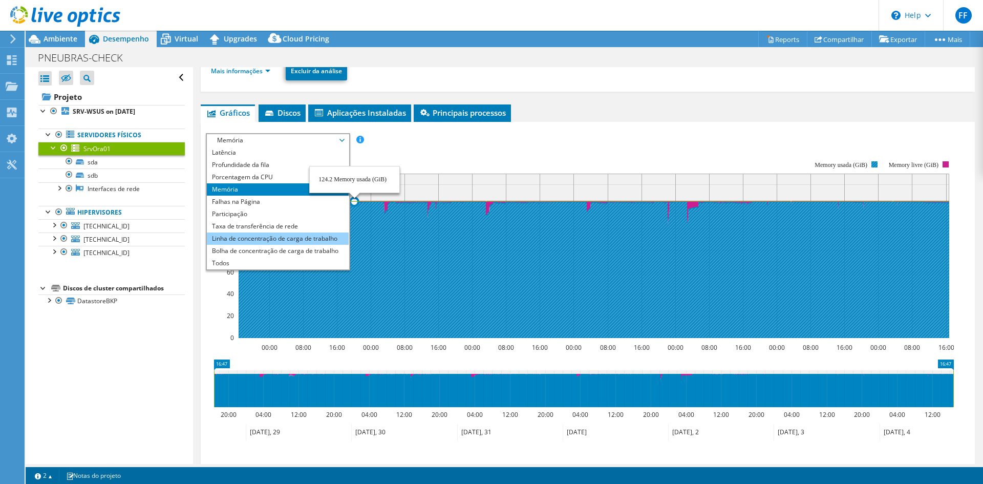
click at [311, 238] on li "Linha de concentração de carga de trabalho" at bounding box center [278, 238] width 142 height 12
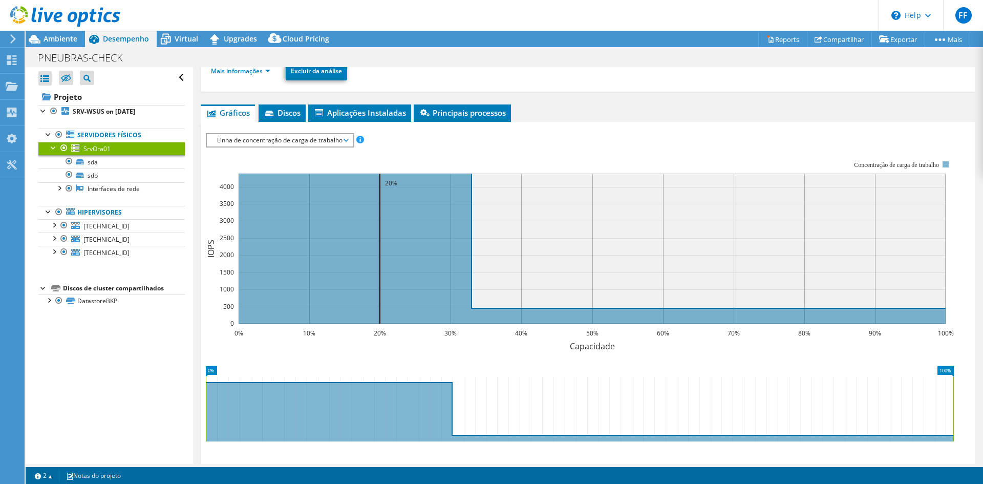
click at [324, 144] on span "Linha de concentração de carga de trabalho" at bounding box center [280, 140] width 136 height 12
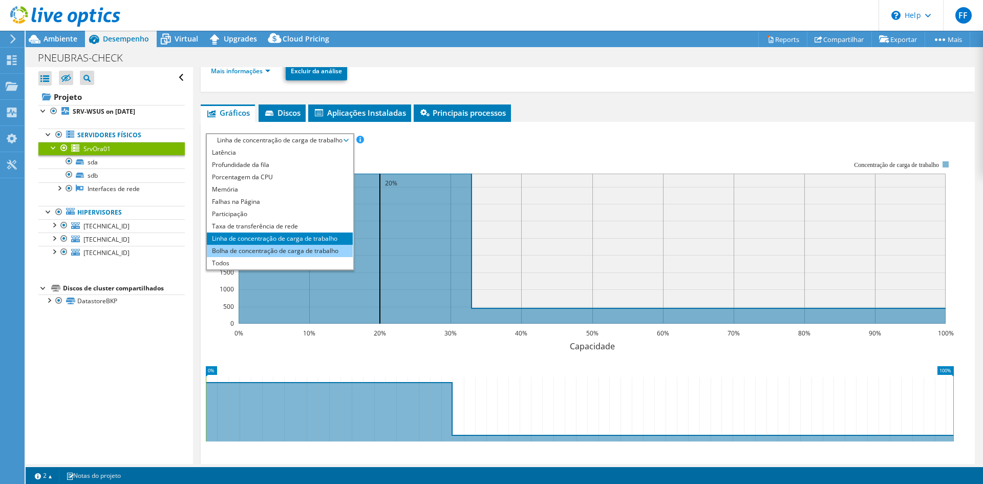
click at [278, 248] on li "Bolha de concentração de carga de trabalho" at bounding box center [280, 251] width 146 height 12
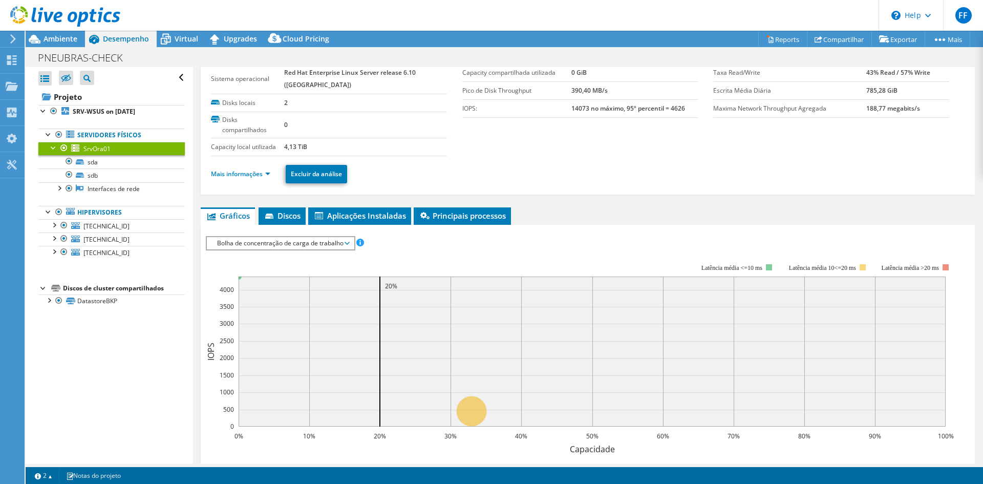
scroll to position [0, 0]
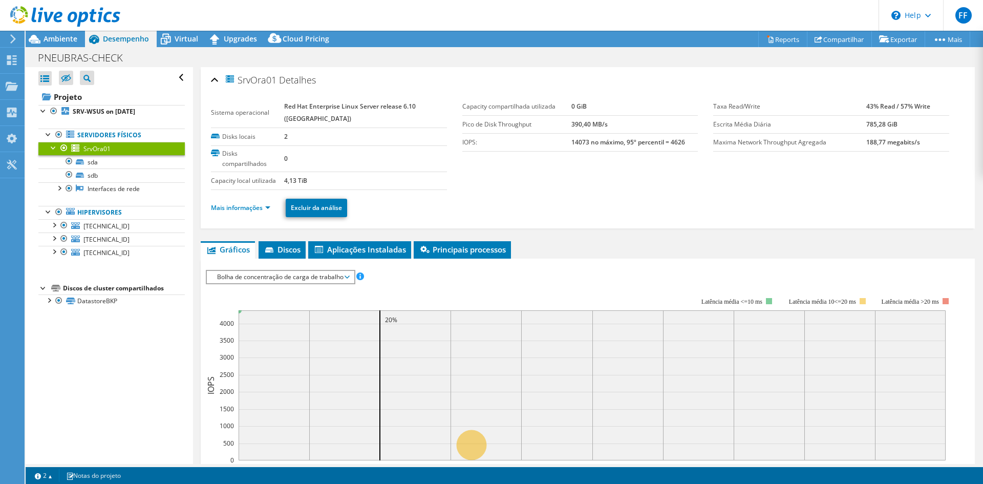
click at [254, 272] on span "Bolha de concentração de carga de trabalho" at bounding box center [280, 277] width 137 height 12
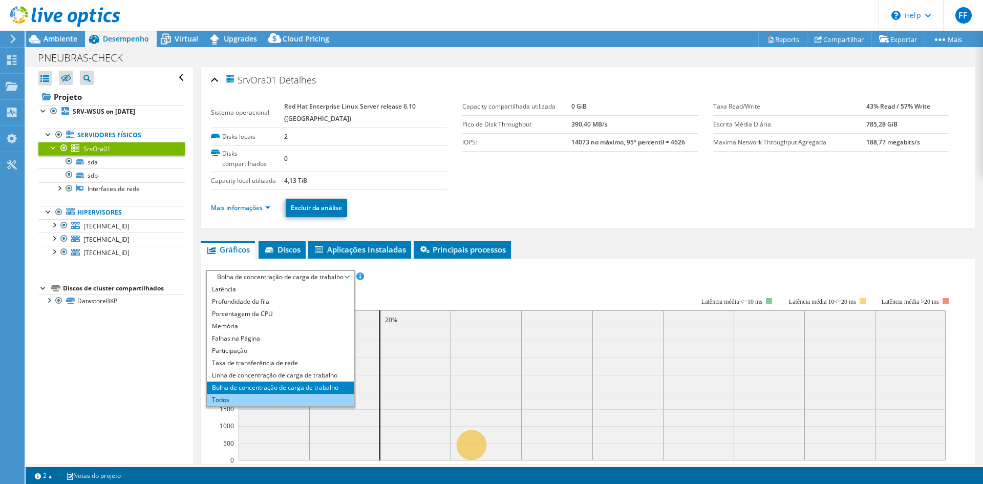
click at [286, 395] on li "Todos" at bounding box center [280, 400] width 147 height 12
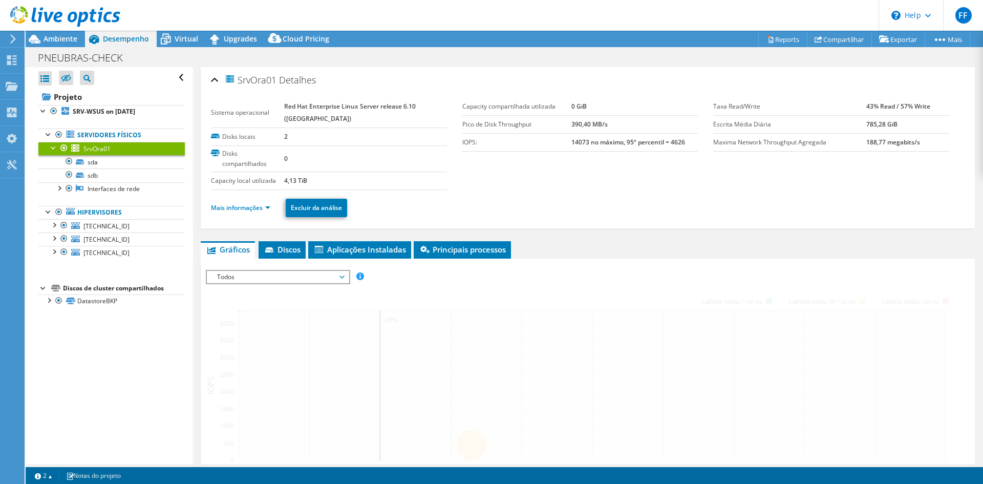
click at [359, 276] on div at bounding box center [588, 448] width 764 height 357
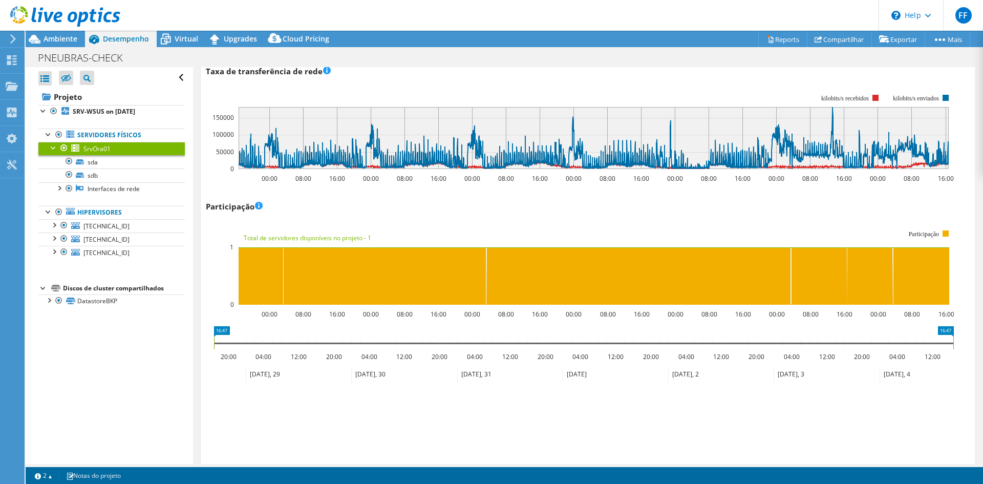
scroll to position [1365, 0]
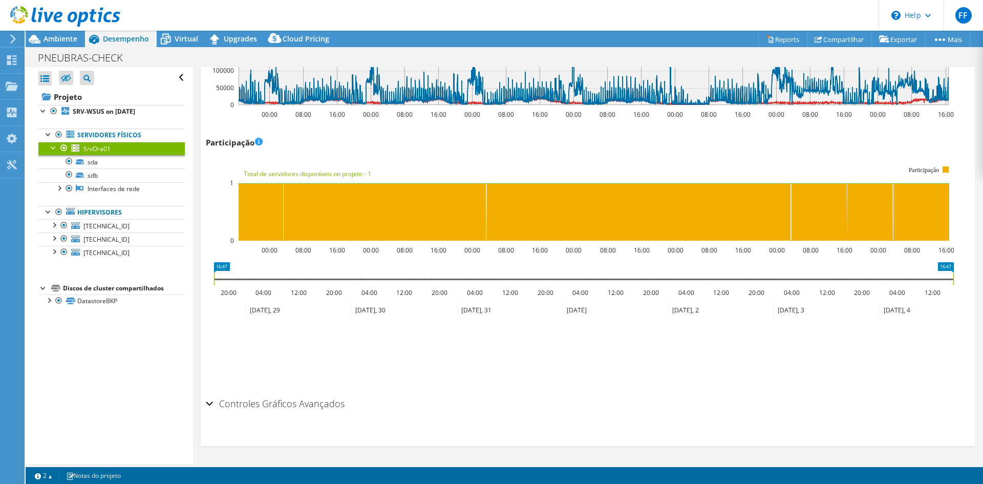
click at [274, 401] on h2 "Controles Gráficos Avançados" at bounding box center [275, 403] width 139 height 20
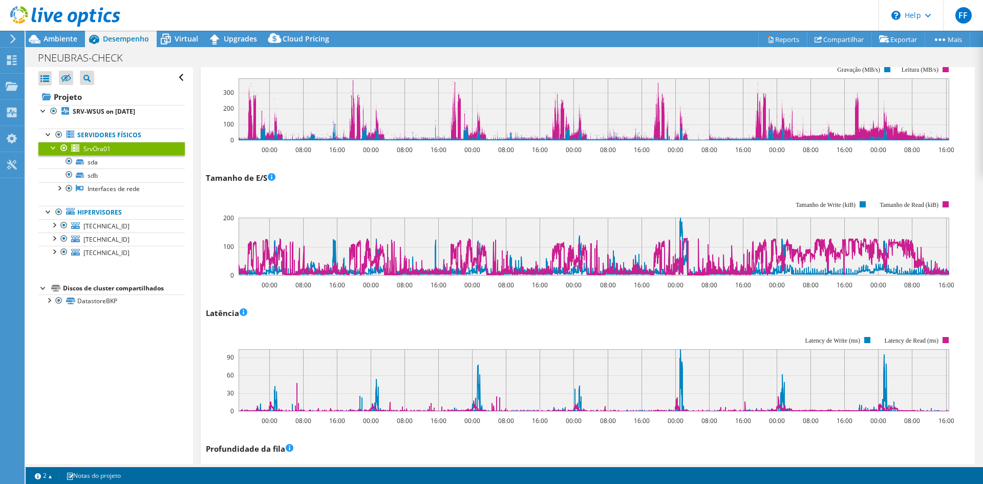
scroll to position [0, 0]
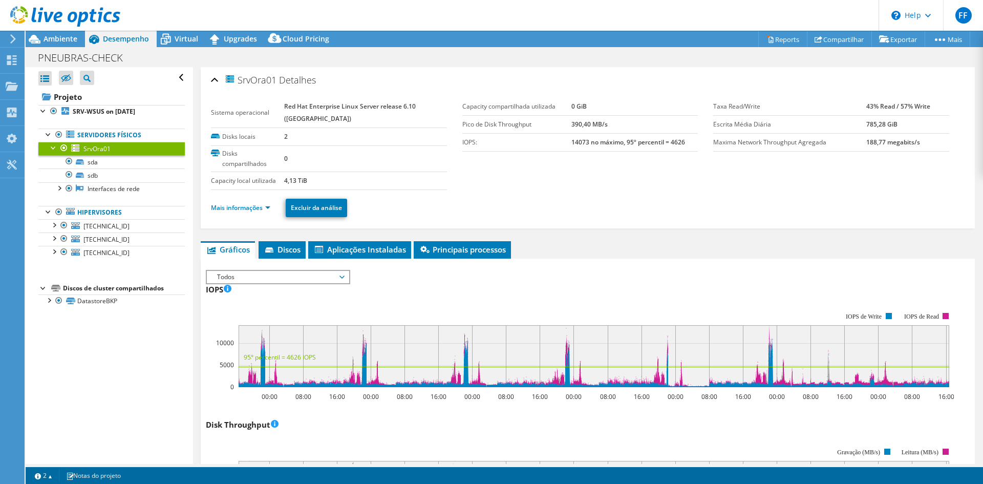
click at [268, 278] on span "Todos" at bounding box center [278, 277] width 132 height 12
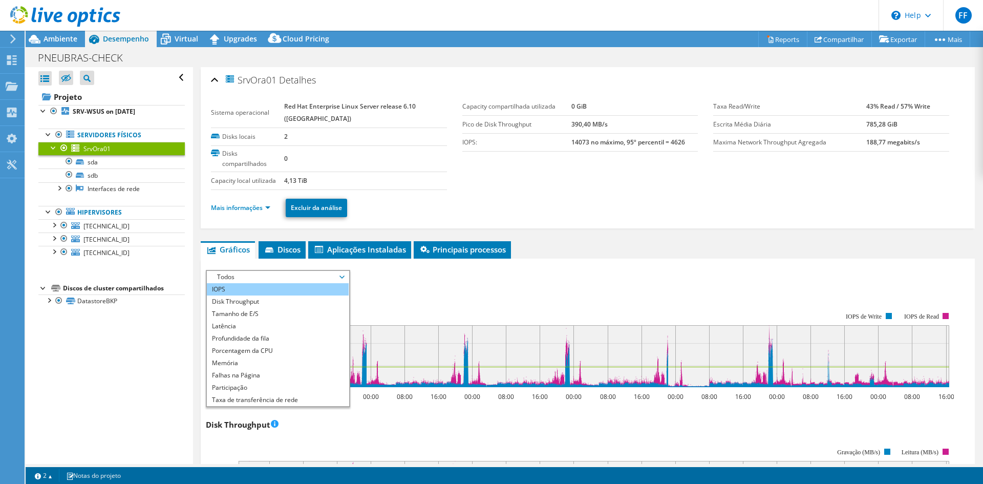
click at [253, 290] on li "IOPS" at bounding box center [278, 289] width 142 height 12
